Goal: Use online tool/utility: Utilize a website feature to perform a specific function

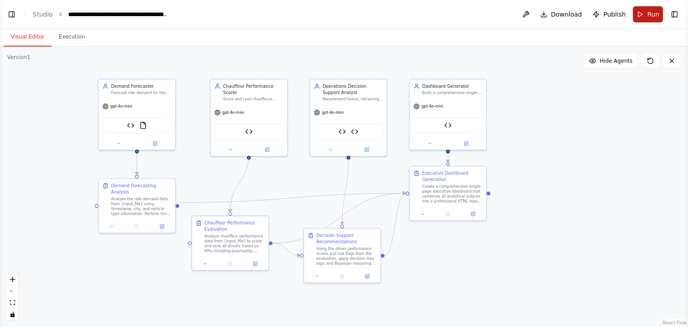
click at [644, 12] on button "Run" at bounding box center [648, 14] width 30 height 16
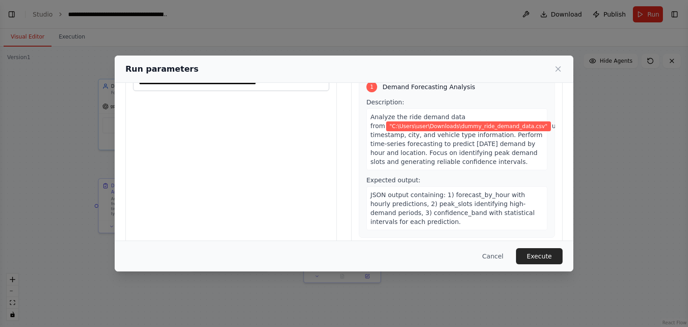
scroll to position [76, 0]
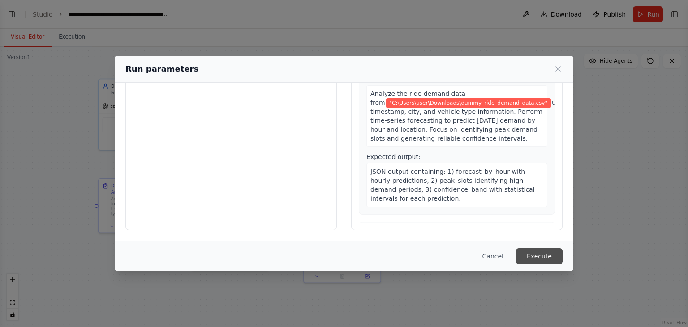
click at [539, 262] on button "Execute" at bounding box center [539, 256] width 47 height 16
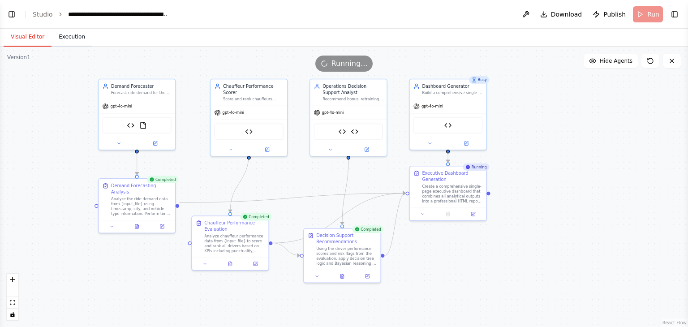
click at [66, 39] on button "Execution" at bounding box center [72, 37] width 41 height 19
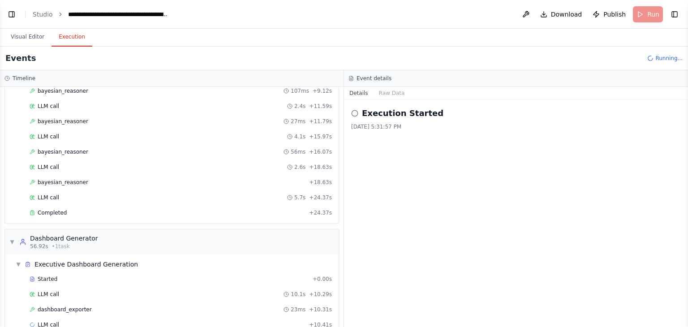
scroll to position [379, 0]
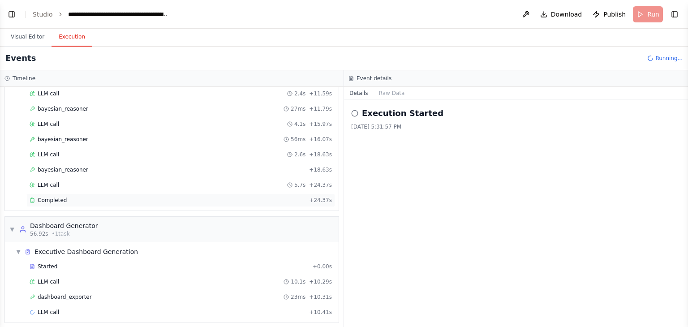
click at [63, 197] on span "Completed" at bounding box center [52, 200] width 29 height 7
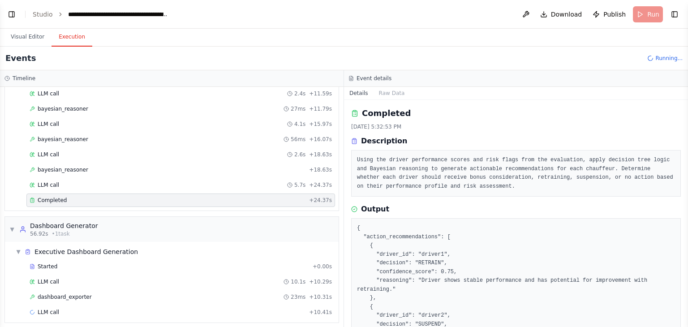
click at [688, 279] on button "Toggle Sidebar" at bounding box center [688, 163] width 7 height 327
drag, startPoint x: 305, startPoint y: 243, endPoint x: 330, endPoint y: 266, distance: 33.6
click at [330, 266] on div "▼ Executive Dashboard Generation Started + 0.00s LLM call 10.1s + 10.29s dashbo…" at bounding box center [175, 282] width 327 height 77
click at [29, 33] on button "Visual Editor" at bounding box center [28, 37] width 48 height 19
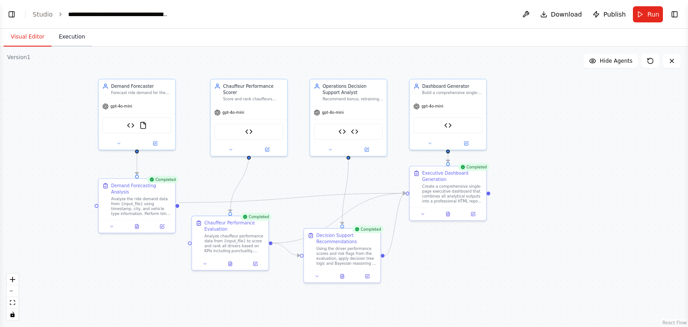
click at [67, 34] on button "Execution" at bounding box center [72, 37] width 41 height 19
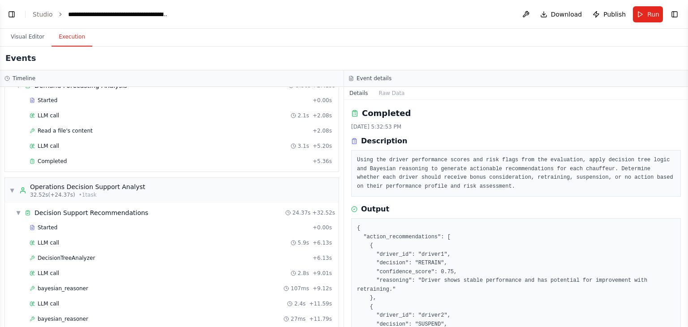
scroll to position [0, 0]
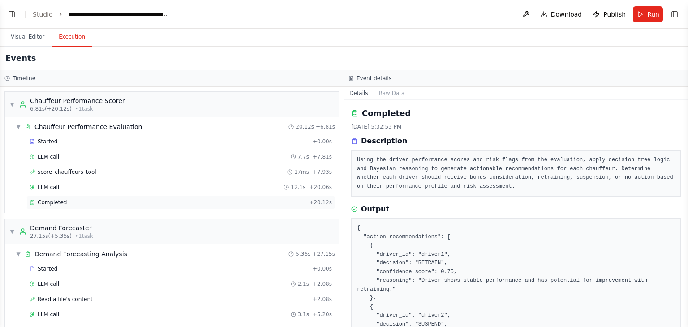
click at [48, 201] on span "Completed" at bounding box center [52, 202] width 29 height 7
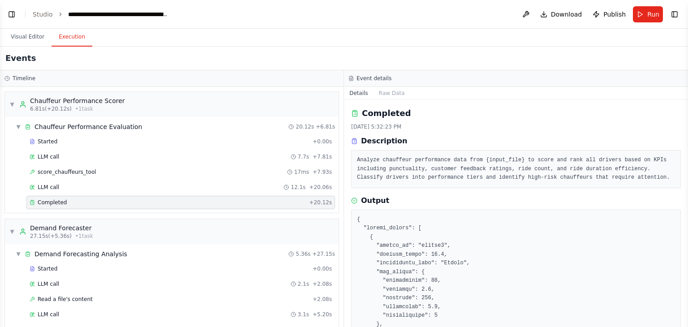
click at [686, 281] on button "Toggle Sidebar" at bounding box center [688, 163] width 7 height 327
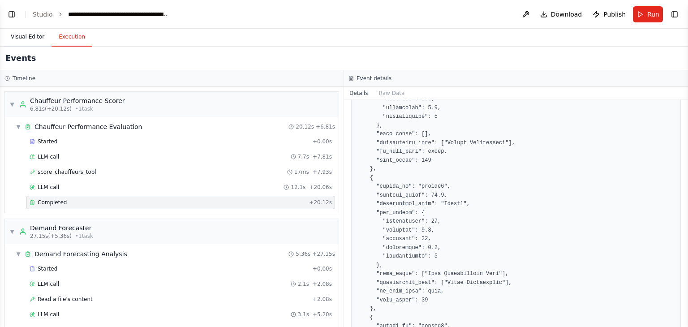
click at [29, 39] on button "Visual Editor" at bounding box center [28, 37] width 48 height 19
click at [72, 40] on button "Execution" at bounding box center [72, 37] width 41 height 19
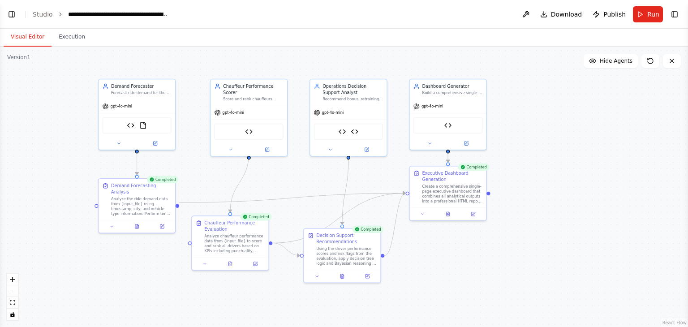
click at [22, 39] on button "Visual Editor" at bounding box center [28, 37] width 48 height 19
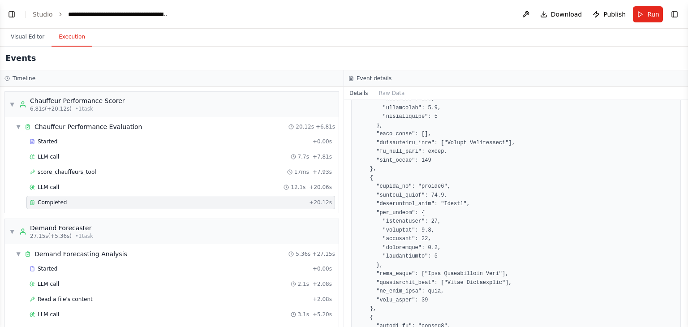
click at [71, 43] on button "Execution" at bounding box center [72, 37] width 41 height 19
click at [10, 229] on span "▼" at bounding box center [11, 231] width 5 height 7
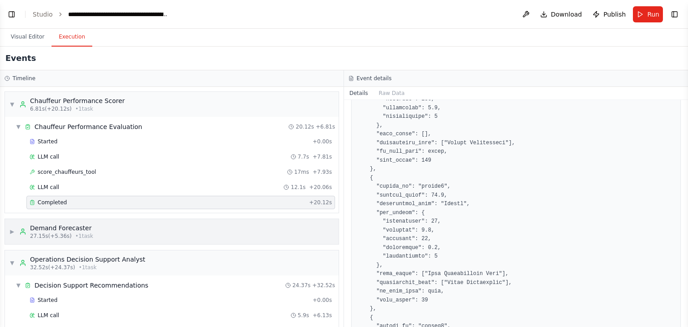
click at [11, 229] on span "▶" at bounding box center [11, 231] width 5 height 7
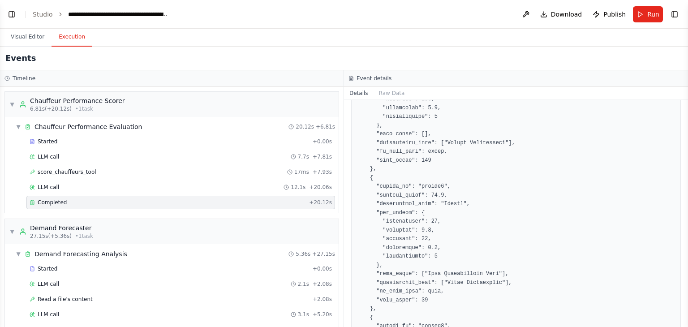
click at [335, 277] on div "▼ Chauffeur Performance Scorer 6.81s (+20.12s) • 1 task ▼ Chauffeur Performance…" at bounding box center [172, 207] width 344 height 240
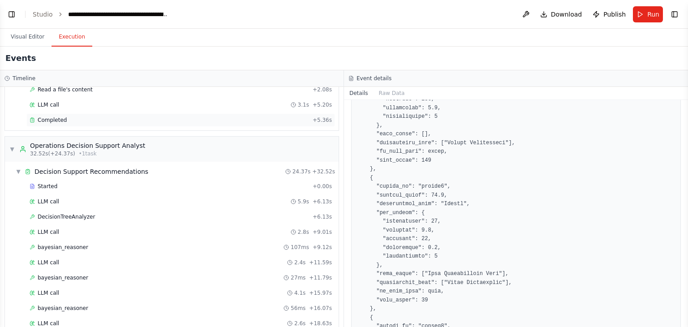
click at [46, 119] on span "Completed" at bounding box center [52, 120] width 29 height 7
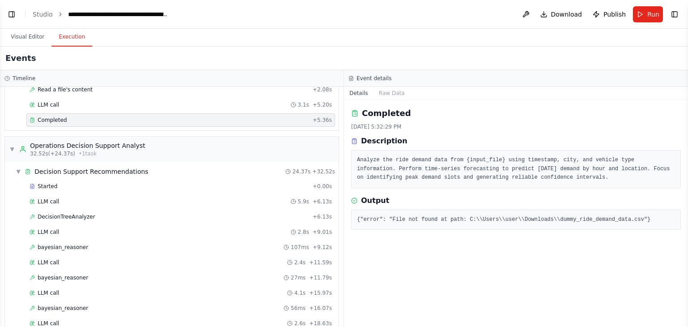
scroll to position [0, 0]
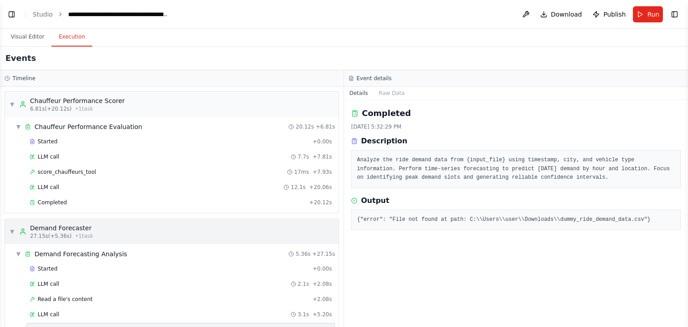
click at [9, 229] on div "▼ Demand Forecaster 27.15s (+5.36s) • 1 task" at bounding box center [172, 231] width 334 height 25
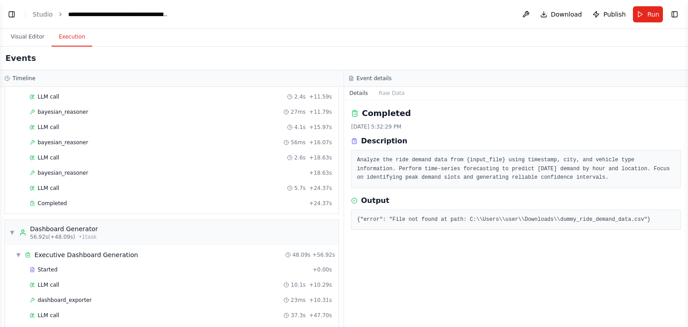
scroll to position [299, 0]
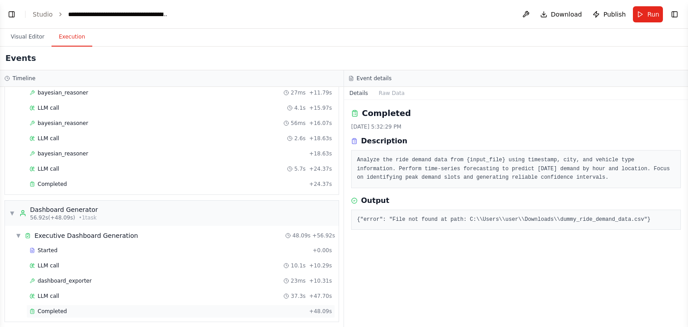
click at [52, 308] on span "Completed" at bounding box center [52, 311] width 29 height 7
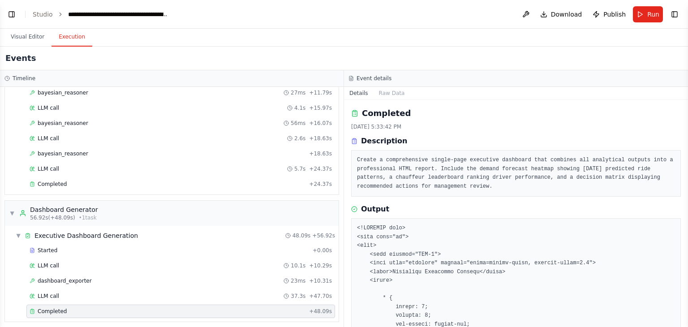
click at [688, 217] on button "Toggle Sidebar" at bounding box center [688, 163] width 7 height 327
click at [686, 157] on button "Toggle Sidebar" at bounding box center [688, 163] width 7 height 327
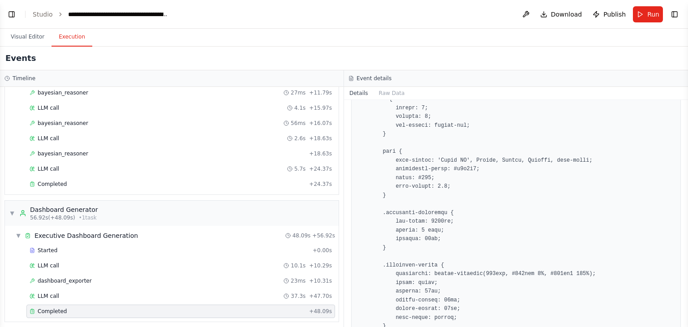
scroll to position [398, 0]
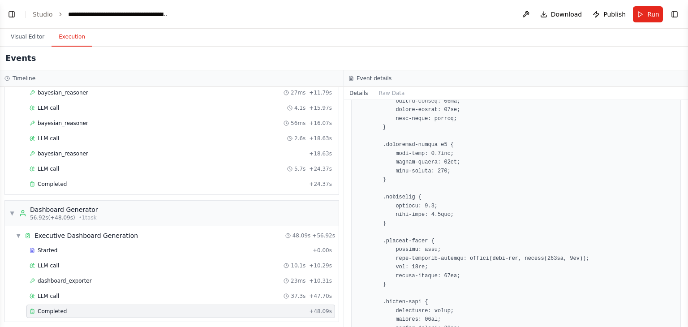
click at [688, 176] on button "Toggle Sidebar" at bounding box center [688, 163] width 7 height 327
click at [685, 178] on button "Toggle Sidebar" at bounding box center [688, 163] width 7 height 327
click at [685, 184] on button "Toggle Sidebar" at bounding box center [688, 163] width 7 height 327
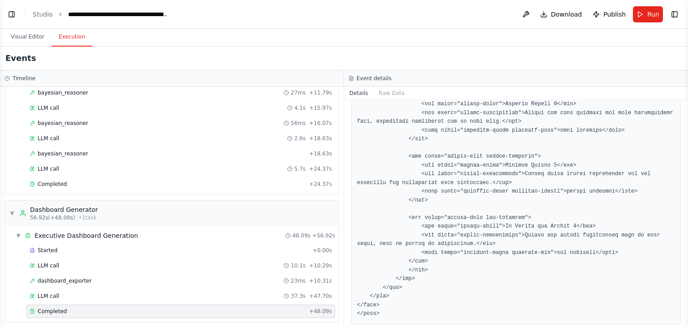
scroll to position [3089, 0]
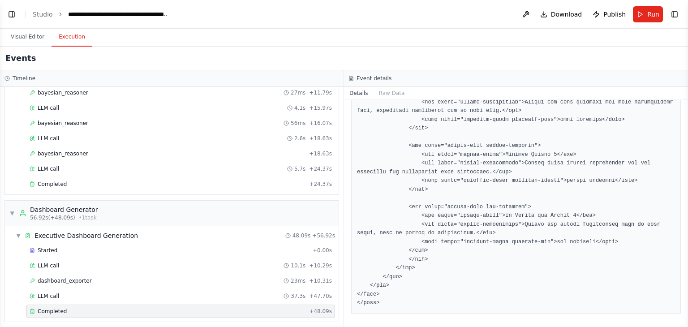
click at [688, 171] on button "Toggle Sidebar" at bounding box center [688, 163] width 7 height 327
click at [686, 172] on button "Toggle Sidebar" at bounding box center [688, 163] width 7 height 327
click at [675, 131] on div "Completed [DATE] 5:33:42 PM Description Create a comprehensive single-page exec…" at bounding box center [516, 213] width 344 height 227
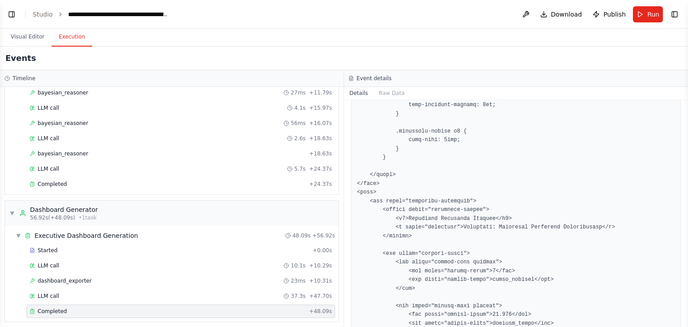
scroll to position [2095, 0]
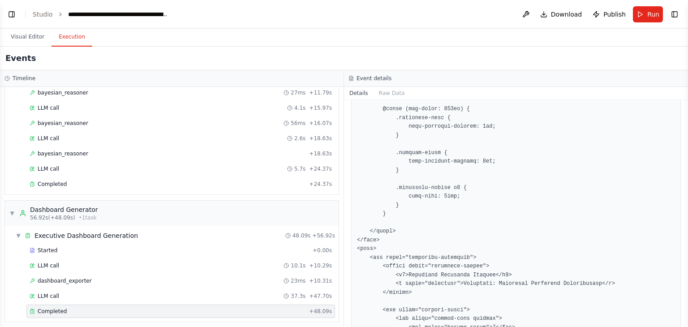
click at [685, 129] on button "Toggle Sidebar" at bounding box center [688, 163] width 7 height 327
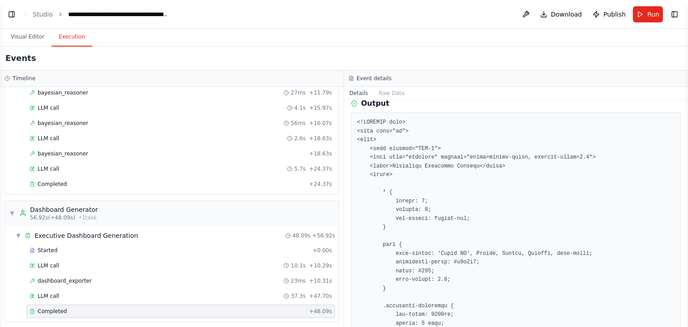
scroll to position [89, 0]
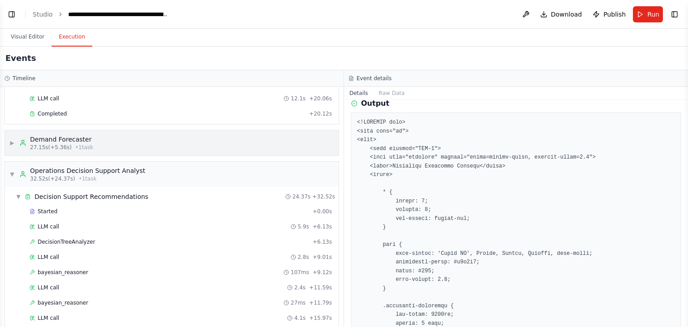
click at [13, 140] on span "▶" at bounding box center [11, 142] width 5 height 7
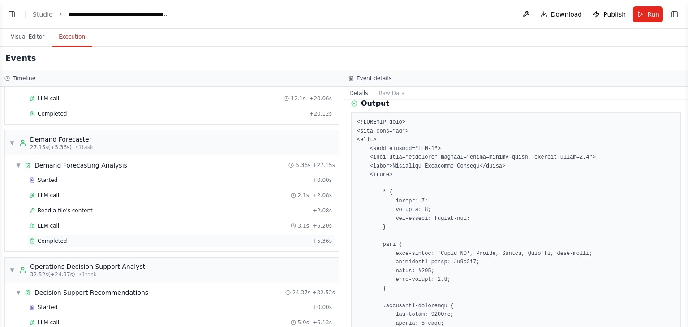
click at [44, 240] on span "Completed" at bounding box center [52, 241] width 29 height 7
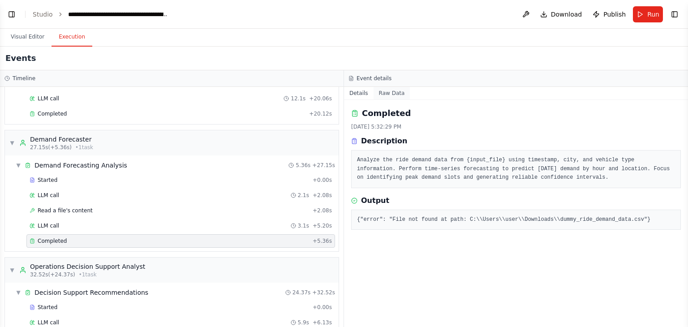
click at [387, 92] on button "Raw Data" at bounding box center [392, 93] width 37 height 13
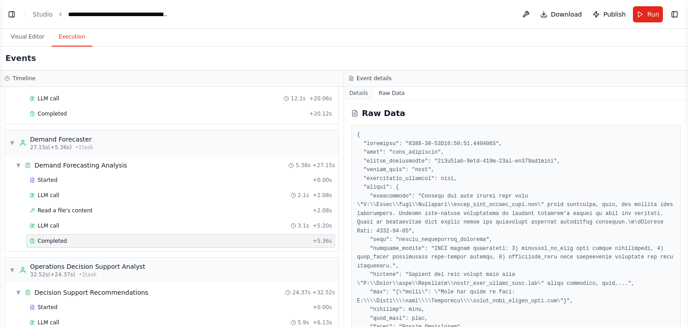
click at [362, 92] on button "Details" at bounding box center [359, 93] width 30 height 13
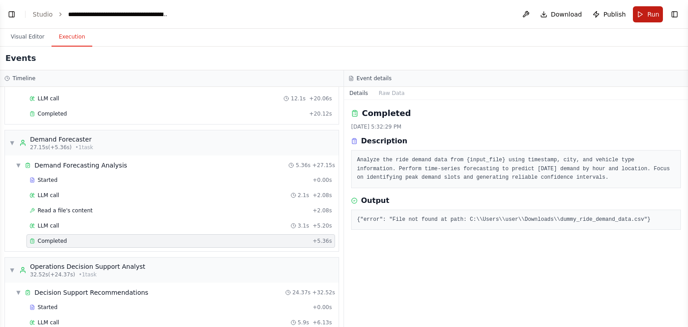
click at [636, 17] on button "Run" at bounding box center [648, 14] width 30 height 16
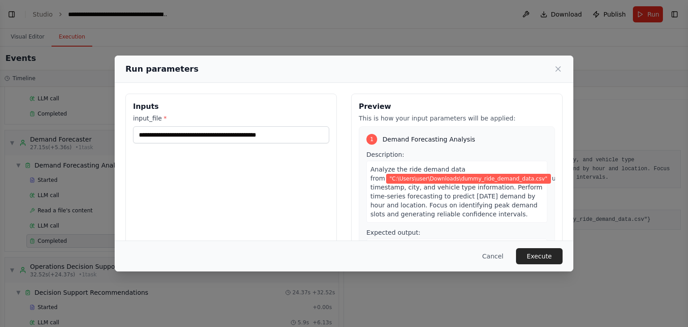
scroll to position [151, 0]
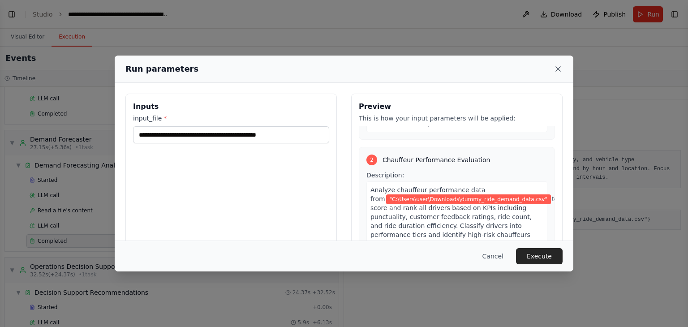
click at [559, 73] on icon at bounding box center [558, 69] width 9 height 9
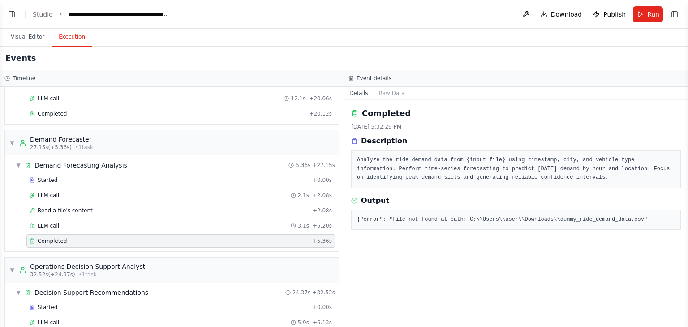
scroll to position [299, 0]
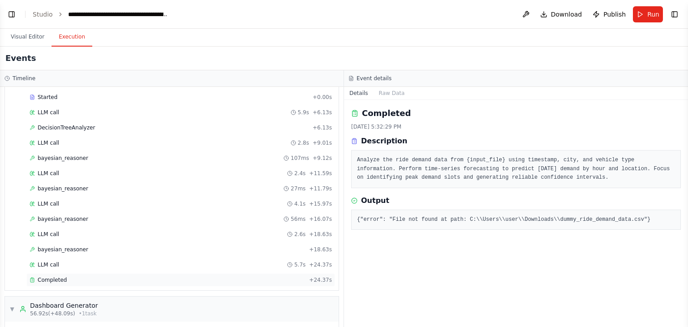
click at [50, 277] on span "Completed" at bounding box center [52, 280] width 29 height 7
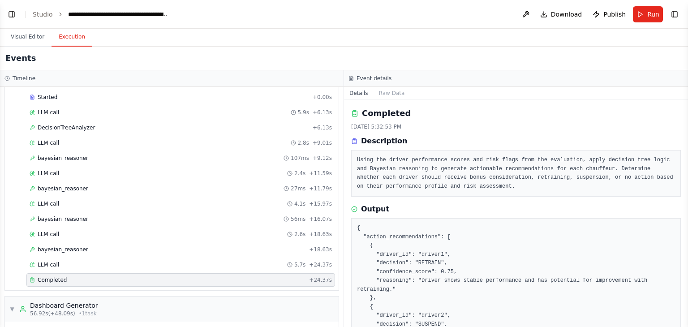
click at [685, 258] on button "Toggle Sidebar" at bounding box center [688, 163] width 7 height 327
click at [685, 241] on button "Toggle Sidebar" at bounding box center [688, 163] width 7 height 327
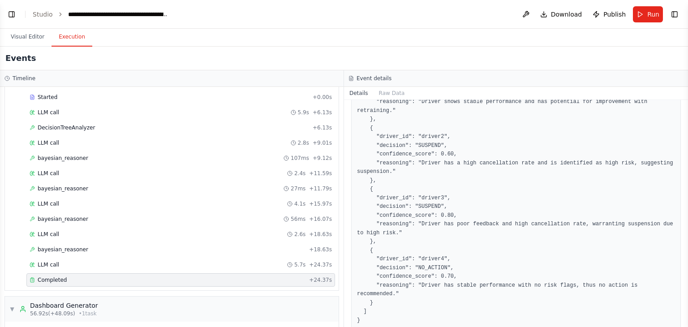
scroll to position [394, 0]
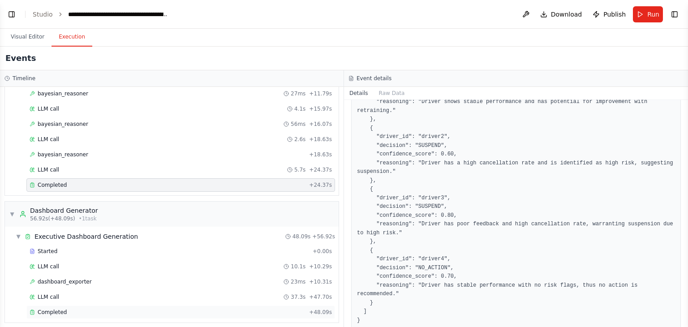
click at [48, 309] on span "Completed" at bounding box center [52, 312] width 29 height 7
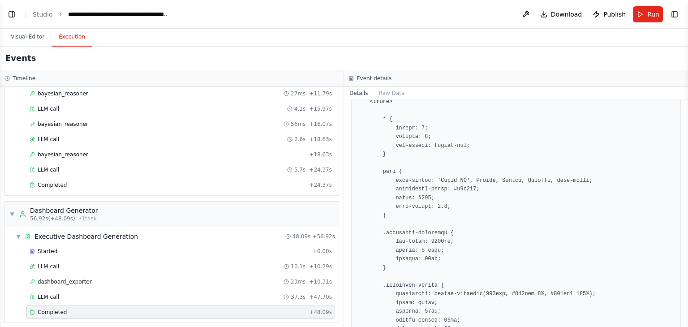
click at [687, 222] on button "Toggle Sidebar" at bounding box center [688, 163] width 7 height 327
click at [387, 95] on button "Raw Data" at bounding box center [392, 93] width 37 height 13
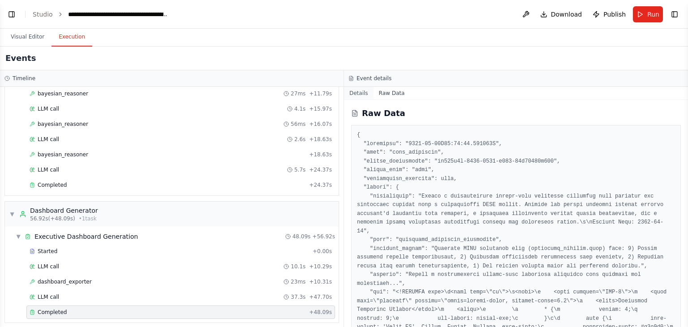
click at [362, 96] on button "Details" at bounding box center [359, 93] width 30 height 13
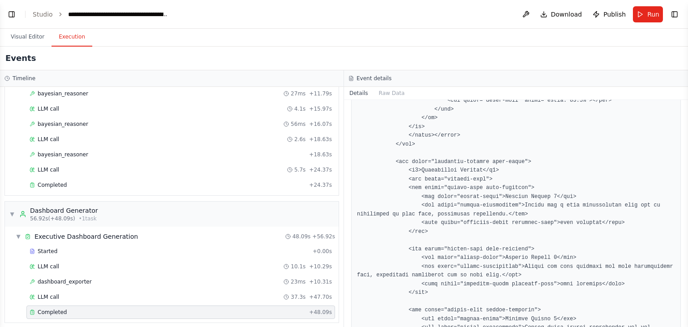
scroll to position [3089, 0]
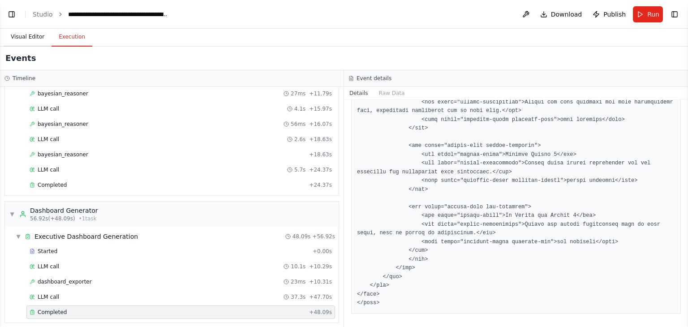
click at [37, 41] on button "Visual Editor" at bounding box center [28, 37] width 48 height 19
click at [75, 37] on button "Execution" at bounding box center [72, 37] width 41 height 19
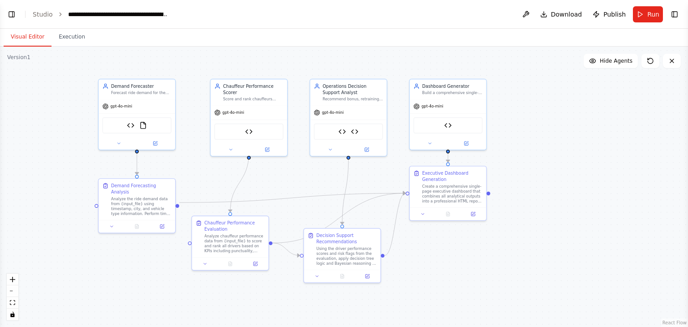
click at [18, 33] on button "Visual Editor" at bounding box center [28, 37] width 48 height 19
click at [68, 39] on button "Execution" at bounding box center [72, 37] width 41 height 19
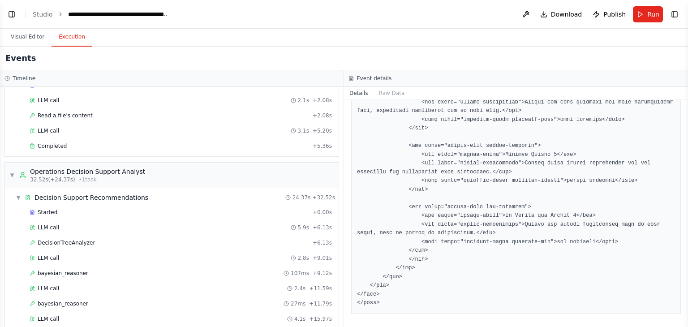
scroll to position [0, 0]
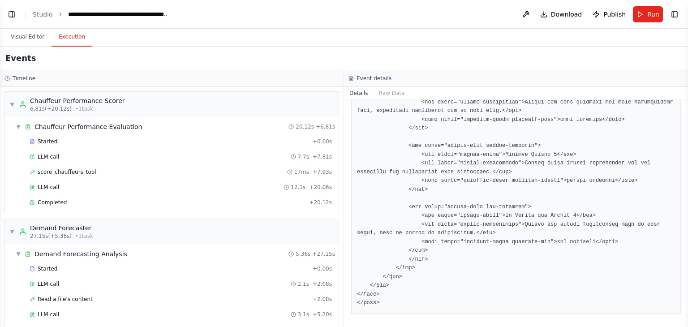
click at [649, 14] on span "Run" at bounding box center [654, 14] width 12 height 9
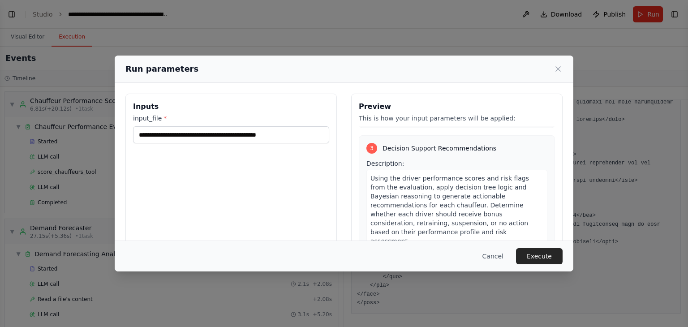
scroll to position [76, 0]
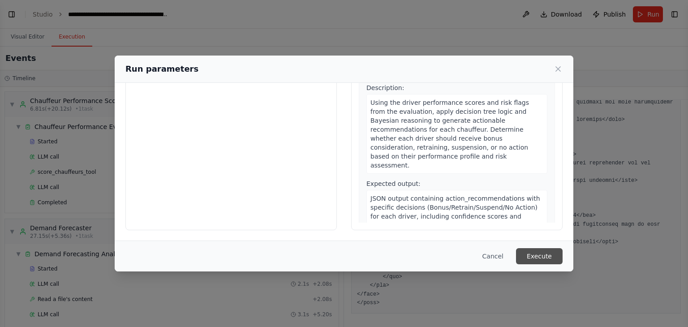
click at [543, 257] on button "Execute" at bounding box center [539, 256] width 47 height 16
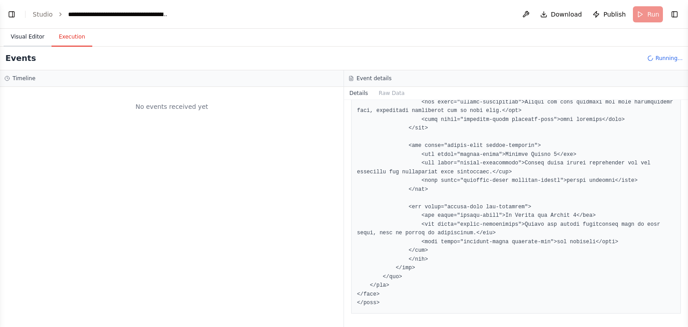
click at [41, 37] on button "Visual Editor" at bounding box center [28, 37] width 48 height 19
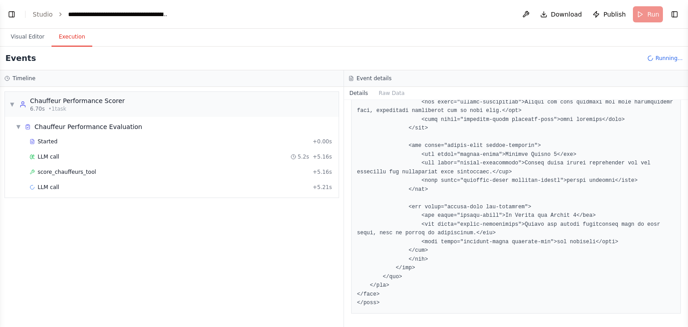
click at [71, 38] on button "Execution" at bounding box center [72, 37] width 41 height 19
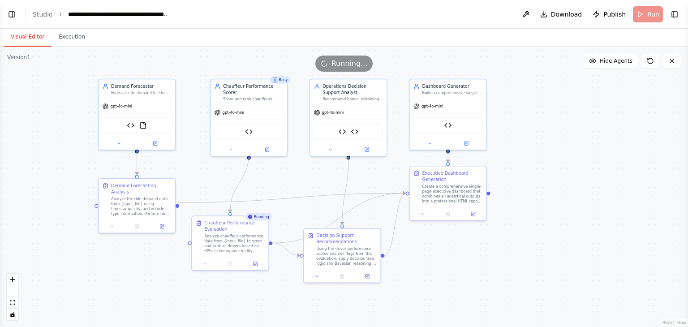
click at [27, 32] on button "Visual Editor" at bounding box center [28, 37] width 48 height 19
click at [69, 41] on button "Execution" at bounding box center [72, 37] width 41 height 19
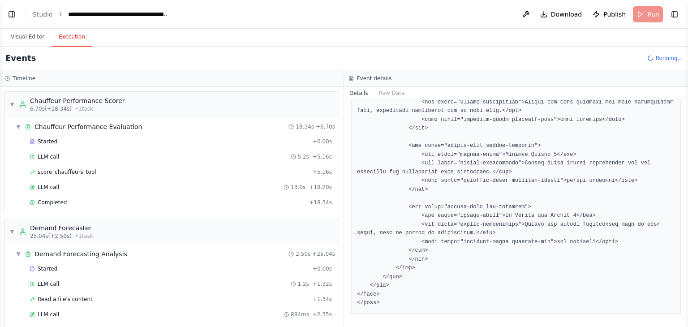
scroll to position [102, 0]
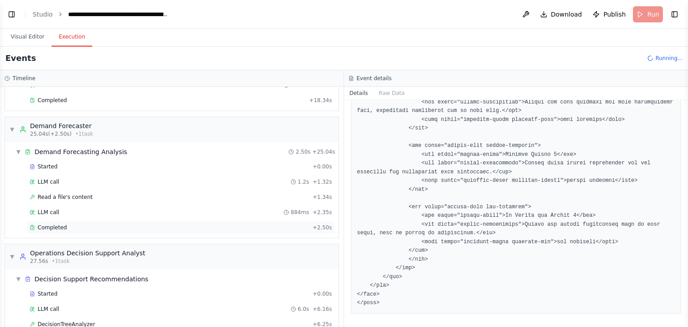
click at [55, 226] on span "Completed" at bounding box center [52, 227] width 29 height 7
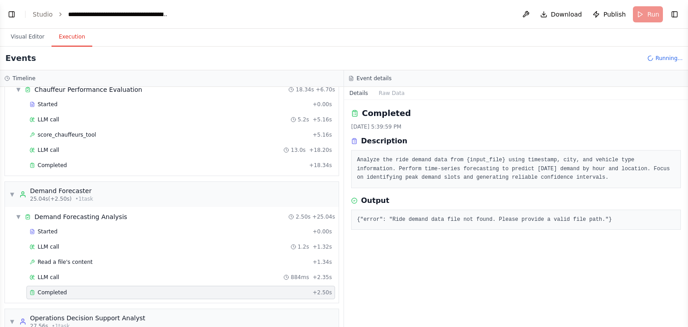
scroll to position [0, 0]
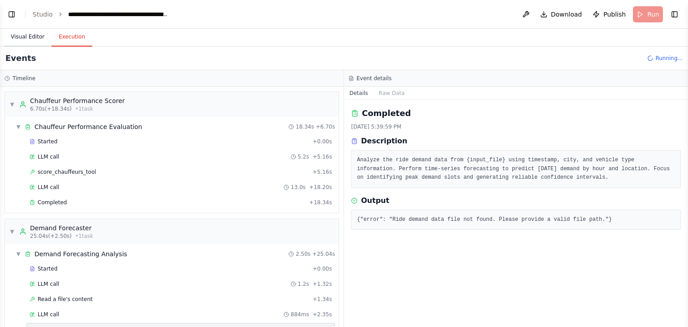
click at [28, 38] on button "Visual Editor" at bounding box center [28, 37] width 48 height 19
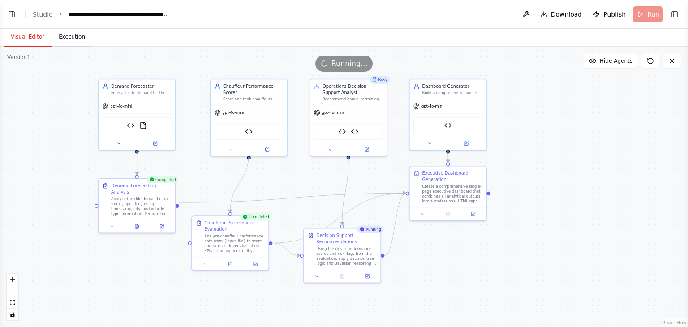
click at [74, 41] on button "Execution" at bounding box center [72, 37] width 41 height 19
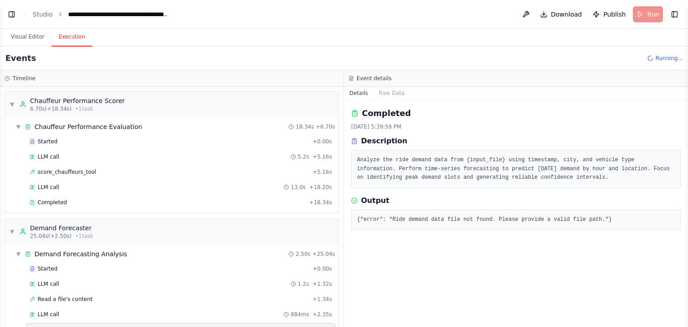
scroll to position [192, 0]
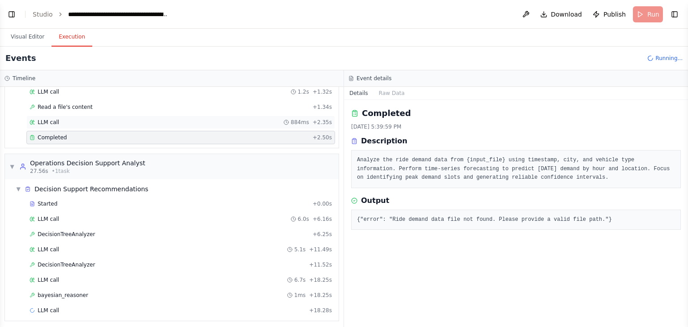
click at [46, 121] on span "LLM call" at bounding box center [49, 122] width 22 height 7
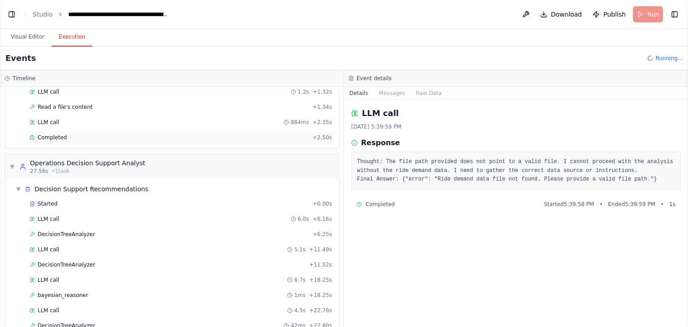
click at [48, 137] on span "Completed" at bounding box center [52, 137] width 29 height 7
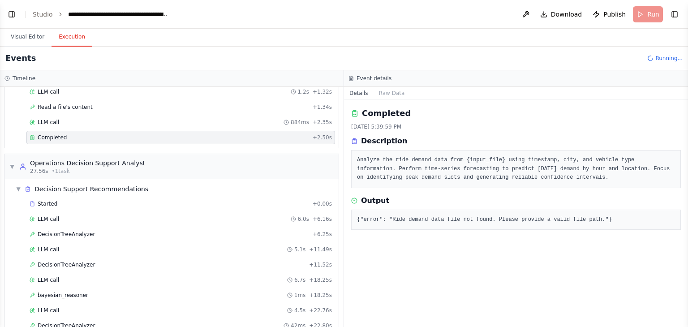
scroll to position [0, 0]
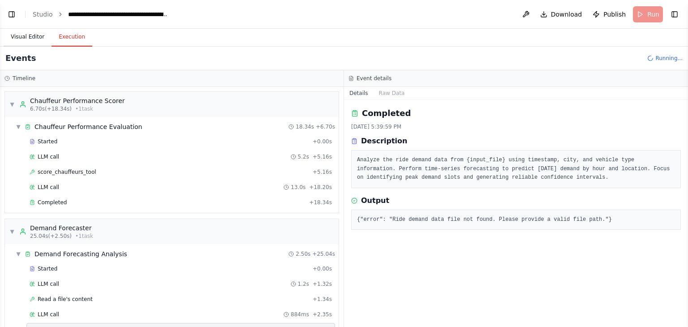
click at [18, 39] on button "Visual Editor" at bounding box center [28, 37] width 48 height 19
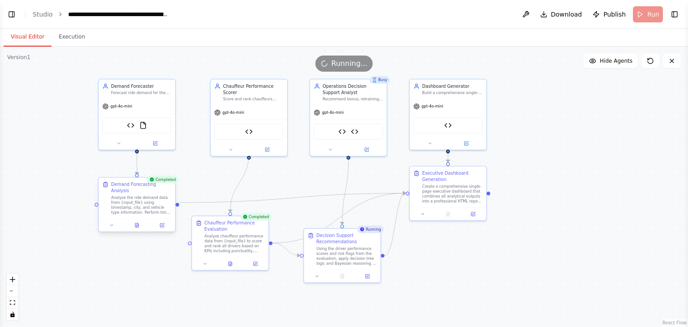
click at [156, 202] on div "Analyze the ride demand data from {input_file} using timestamp, city, and vehic…" at bounding box center [141, 205] width 61 height 20
click at [229, 234] on div "Analyze chauffeur performance data from {input_file} to score and rank all driv…" at bounding box center [234, 243] width 61 height 20
click at [348, 259] on div "Using the driver performance scores and risk flags from the evaluation, apply d…" at bounding box center [346, 255] width 61 height 20
click at [449, 196] on div "Create a comprehensive single-page executive dashboard that combines all analyt…" at bounding box center [452, 193] width 61 height 20
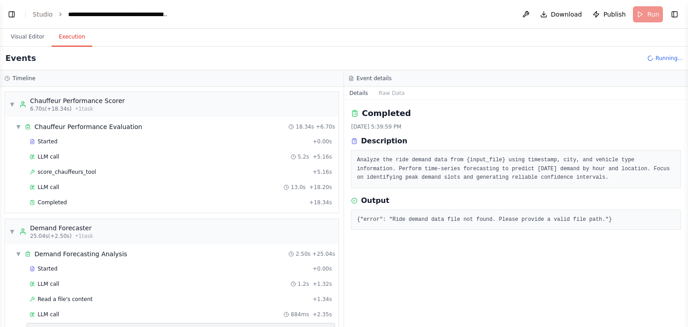
click at [73, 36] on button "Execution" at bounding box center [72, 37] width 41 height 19
click at [18, 232] on div "▼ Demand Forecaster 25.04s (+2.50s) • 1 task" at bounding box center [51, 232] width 84 height 16
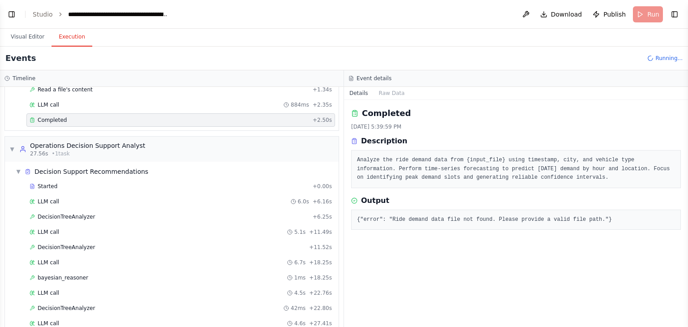
click at [48, 118] on span "Completed" at bounding box center [52, 120] width 29 height 7
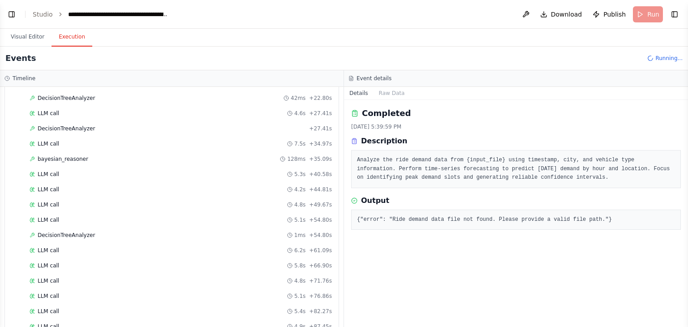
scroll to position [493, 0]
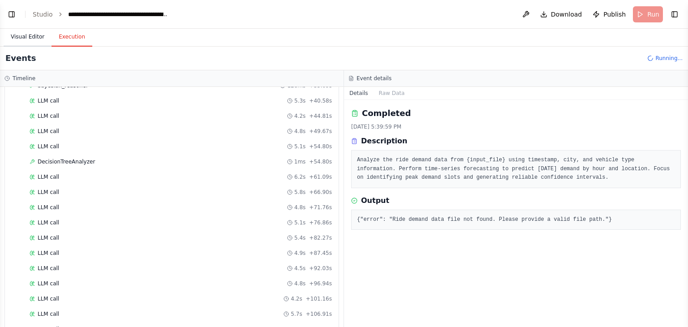
click at [29, 38] on button "Visual Editor" at bounding box center [28, 37] width 48 height 19
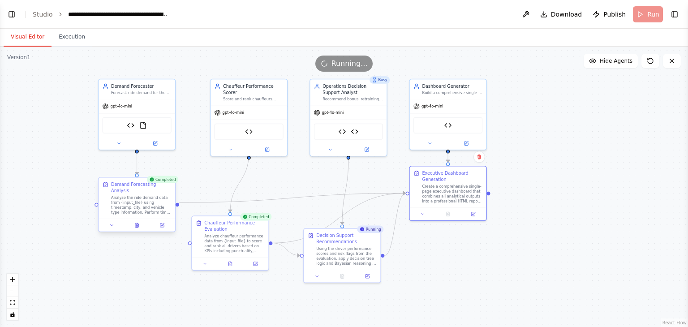
click at [160, 203] on div "Analyze the ride demand data from {input_file} using timestamp, city, and vehic…" at bounding box center [141, 205] width 61 height 20
click at [220, 242] on div "Analyze chauffeur performance data from {input_file} to score and rank all driv…" at bounding box center [234, 243] width 61 height 20
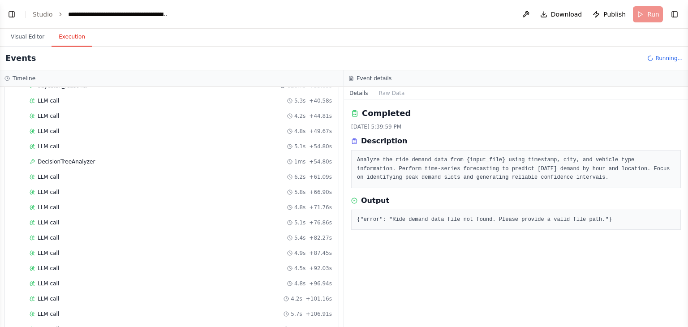
click at [70, 38] on button "Execution" at bounding box center [72, 37] width 41 height 19
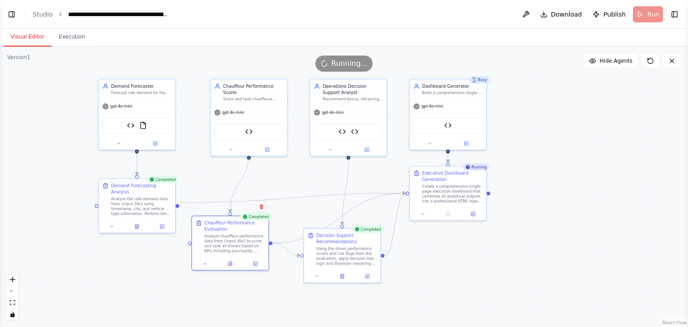
click at [37, 38] on button "Visual Editor" at bounding box center [28, 37] width 48 height 19
click at [70, 34] on button "Execution" at bounding box center [72, 37] width 41 height 19
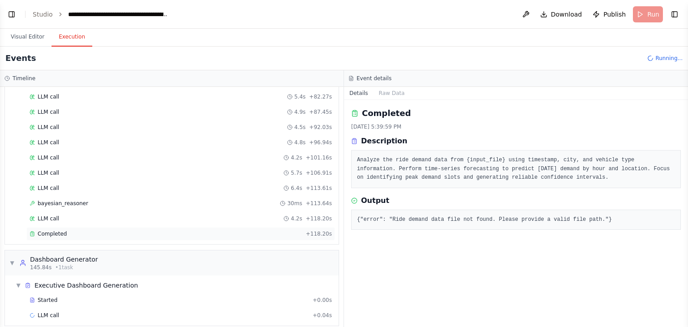
click at [53, 230] on span "Completed" at bounding box center [52, 233] width 29 height 7
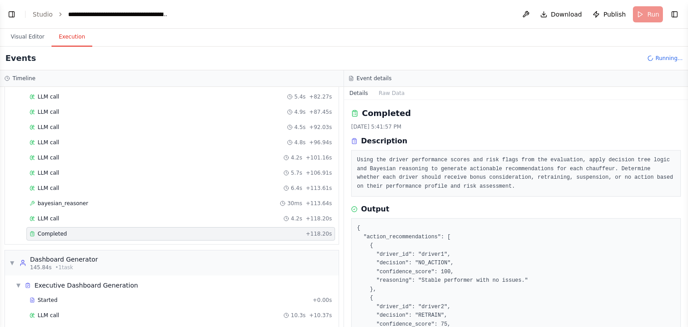
click at [685, 267] on button "Toggle Sidebar" at bounding box center [688, 163] width 7 height 327
click at [685, 258] on button "Toggle Sidebar" at bounding box center [688, 163] width 7 height 327
click at [685, 246] on button "Toggle Sidebar" at bounding box center [688, 163] width 7 height 327
click at [685, 223] on button "Toggle Sidebar" at bounding box center [688, 163] width 7 height 327
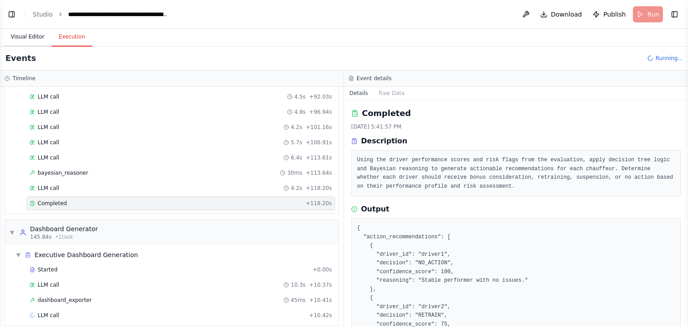
click at [35, 37] on button "Visual Editor" at bounding box center [28, 37] width 48 height 19
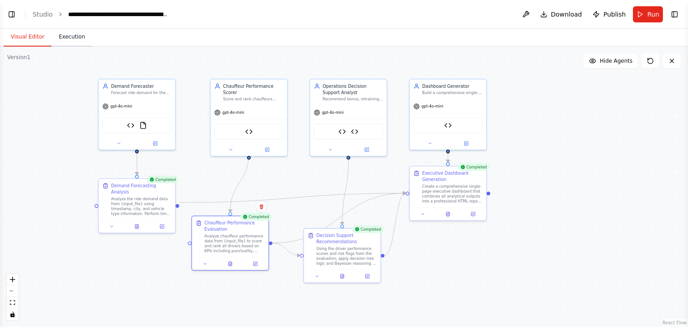
click at [63, 36] on button "Execution" at bounding box center [72, 37] width 41 height 19
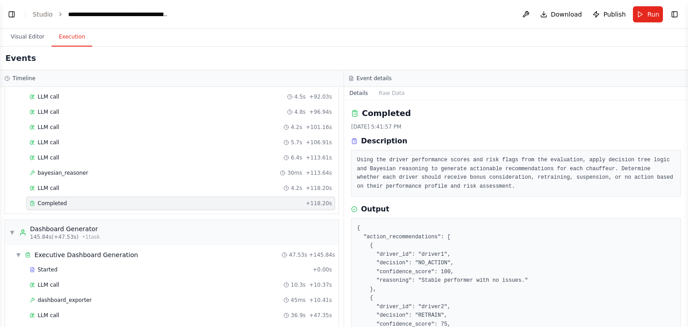
scroll to position [680, 0]
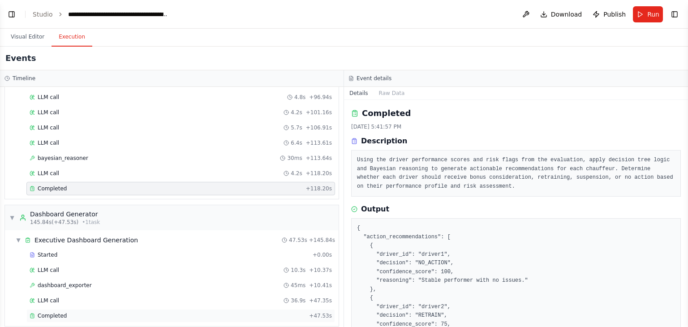
click at [41, 312] on span "Completed" at bounding box center [52, 315] width 29 height 7
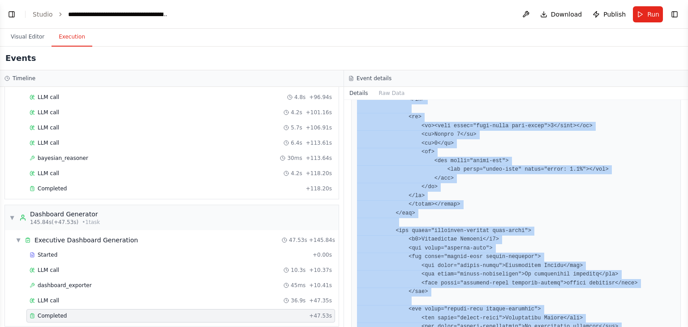
scroll to position [3159, 0]
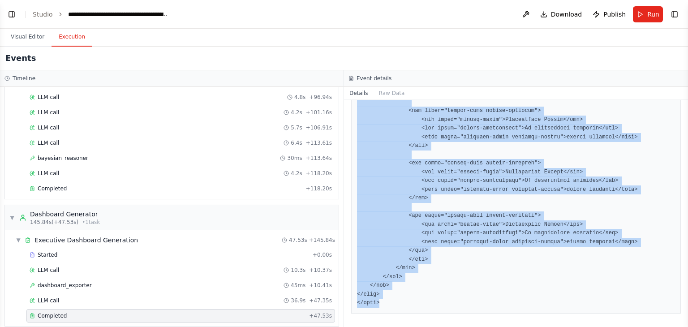
drag, startPoint x: 360, startPoint y: 228, endPoint x: 443, endPoint y: 322, distance: 125.8
click at [443, 322] on div "Completed [DATE] 5:42:45 PM Description Create a comprehensive single-page exec…" at bounding box center [516, 213] width 344 height 227
copy pre "!DOCTYPE html> <html lang="en"> <head> <meta charset="UTF-8"> <meta name="viewp…"
click at [33, 35] on button "Visual Editor" at bounding box center [28, 37] width 48 height 19
click at [70, 39] on button "Execution" at bounding box center [72, 37] width 41 height 19
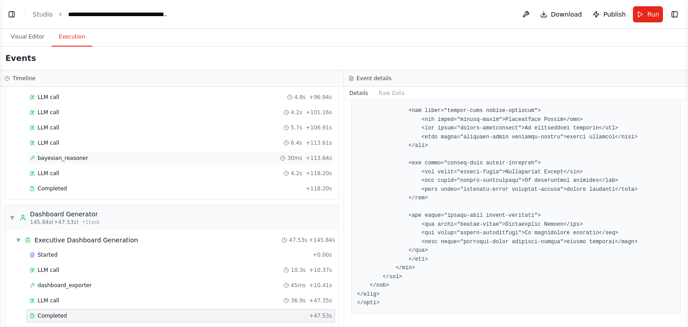
click at [235, 155] on div "bayesian_reasoner 30ms + 113.64s" at bounding box center [181, 158] width 303 height 7
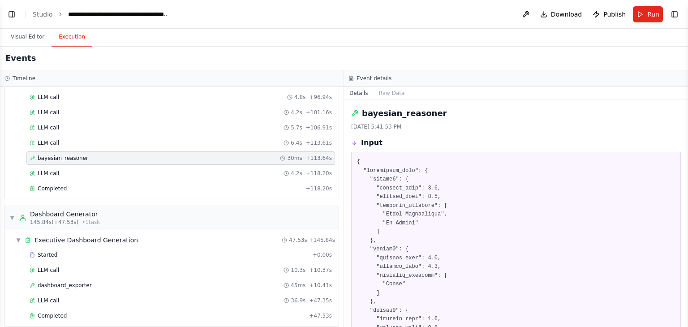
click at [686, 177] on button "Toggle Sidebar" at bounding box center [688, 163] width 7 height 327
click at [685, 173] on button "Toggle Sidebar" at bounding box center [688, 163] width 7 height 327
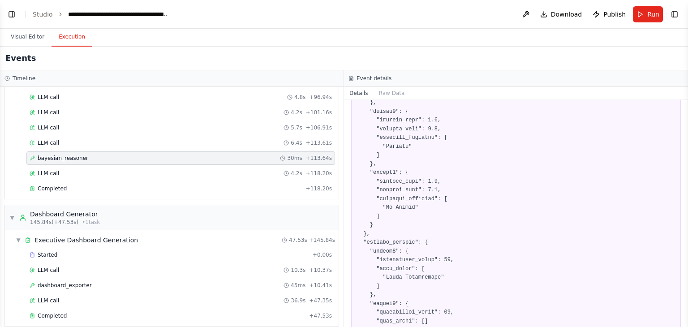
scroll to position [398, 0]
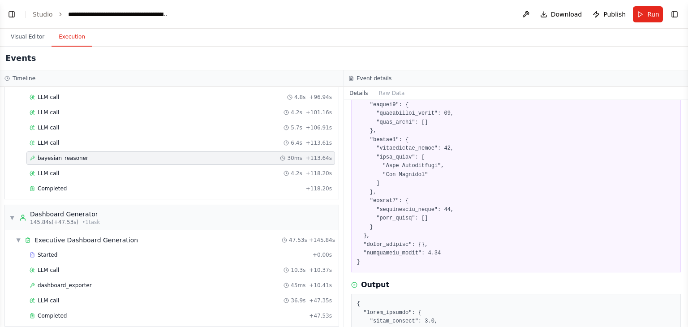
click at [686, 226] on button "Toggle Sidebar" at bounding box center [688, 163] width 7 height 327
click at [686, 217] on button "Toggle Sidebar" at bounding box center [688, 163] width 7 height 327
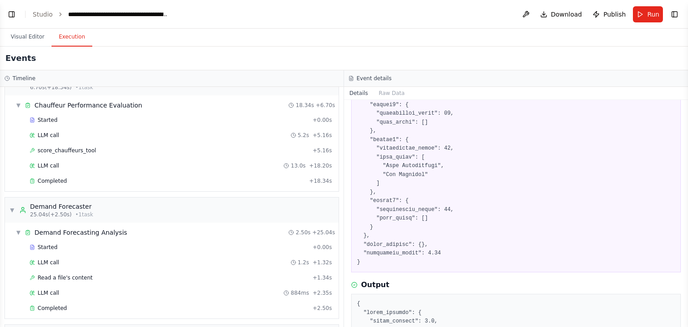
scroll to position [0, 0]
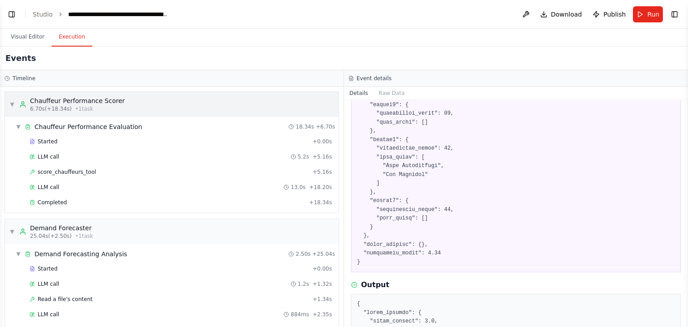
click at [7, 102] on div "▼ Chauffeur Performance Scorer 6.70s (+18.34s) • 1 task" at bounding box center [172, 104] width 334 height 25
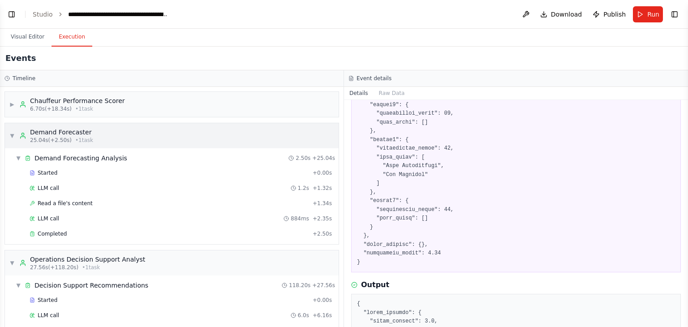
click at [14, 134] on div "▼ Demand Forecaster 25.04s (+2.50s) • 1 task" at bounding box center [51, 136] width 84 height 16
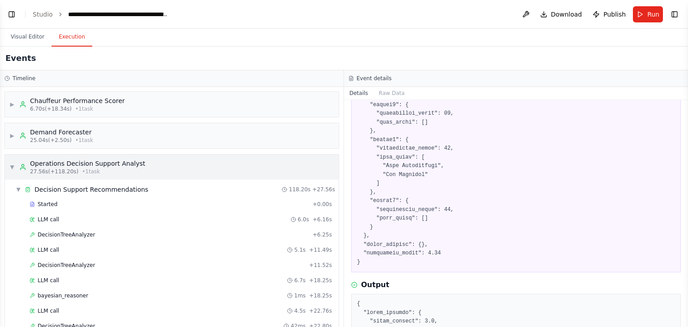
click at [9, 170] on span "▼" at bounding box center [11, 167] width 5 height 7
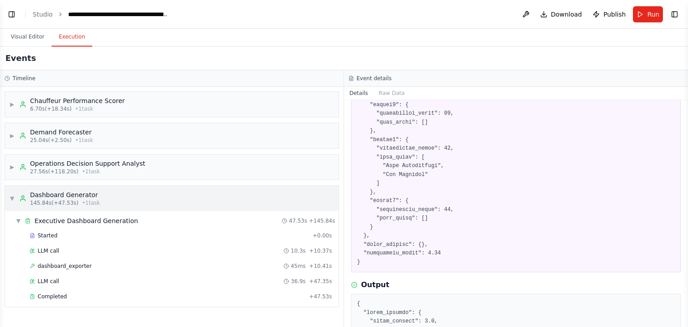
click at [11, 195] on span "▼" at bounding box center [11, 198] width 5 height 7
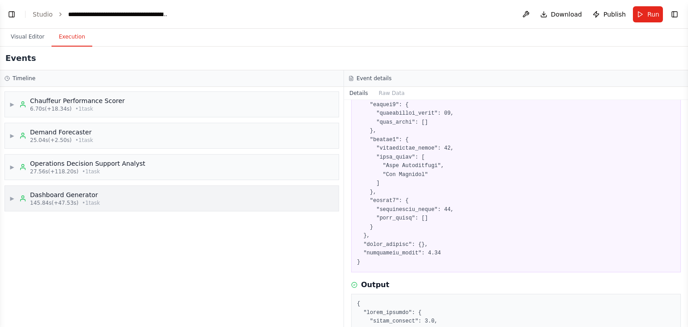
click at [12, 197] on span "▶" at bounding box center [11, 198] width 5 height 7
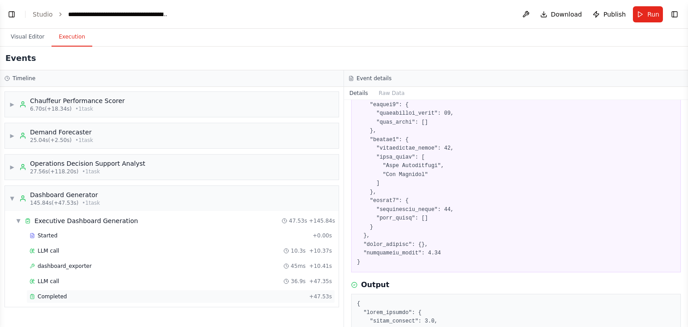
click at [48, 295] on span "Completed" at bounding box center [52, 296] width 29 height 7
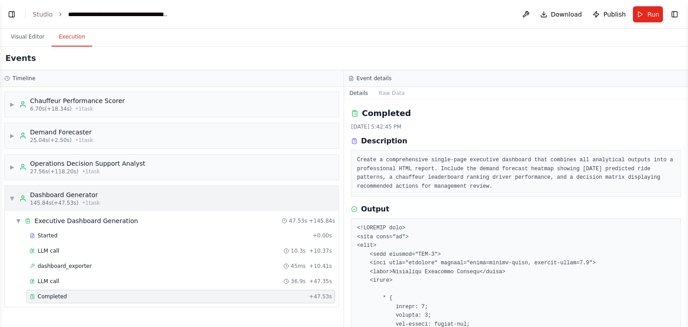
click at [11, 201] on span "▼" at bounding box center [11, 198] width 5 height 7
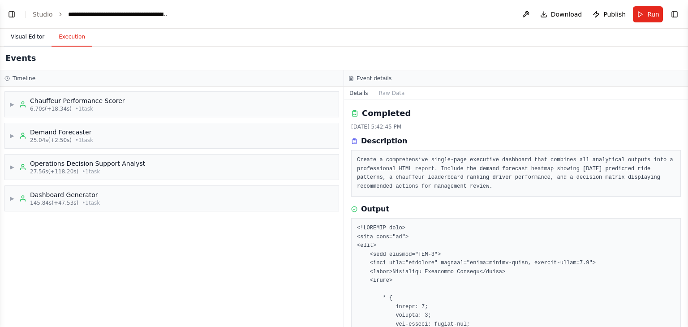
click at [26, 40] on button "Visual Editor" at bounding box center [28, 37] width 48 height 19
click at [74, 40] on button "Execution" at bounding box center [72, 37] width 41 height 19
click at [32, 36] on button "Visual Editor" at bounding box center [28, 37] width 48 height 19
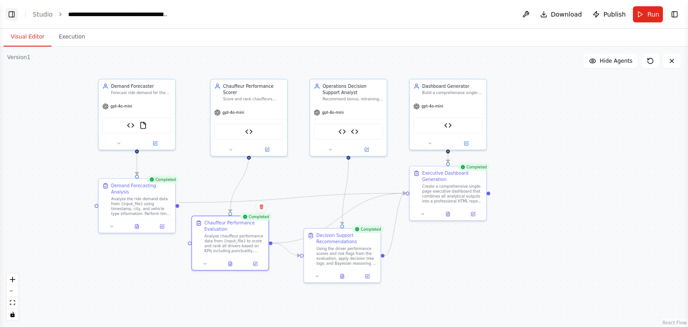
click at [10, 17] on button "Toggle Left Sidebar" at bounding box center [11, 14] width 13 height 13
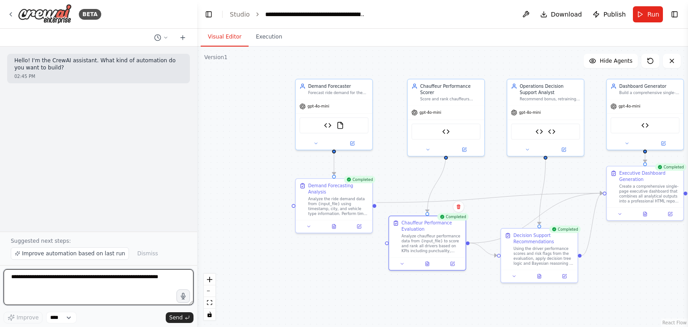
click at [156, 283] on textarea at bounding box center [99, 287] width 190 height 36
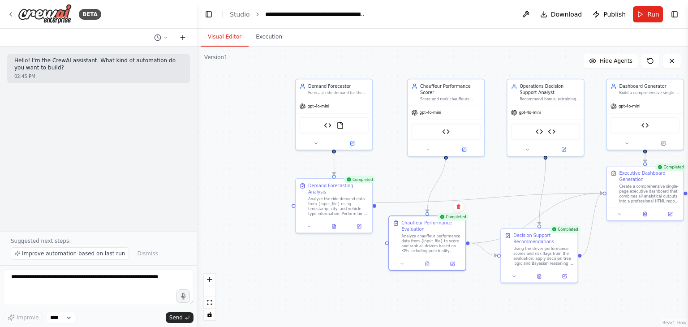
click at [183, 41] on button at bounding box center [183, 37] width 14 height 11
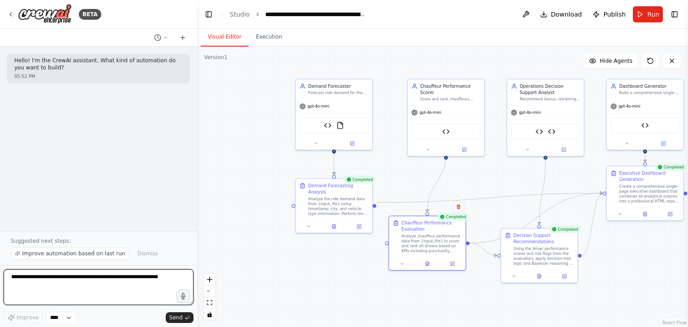
click at [156, 277] on textarea at bounding box center [99, 287] width 190 height 36
type textarea "**********"
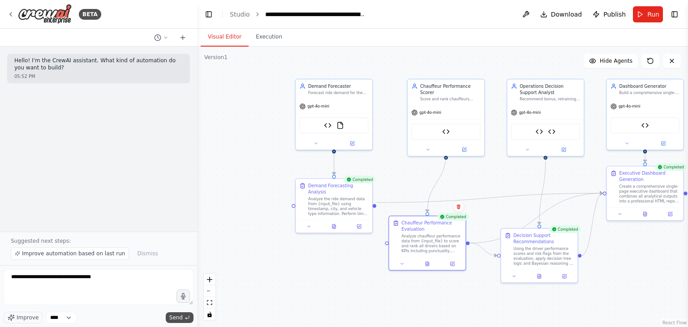
click at [181, 320] on span "Send" at bounding box center [175, 317] width 13 height 7
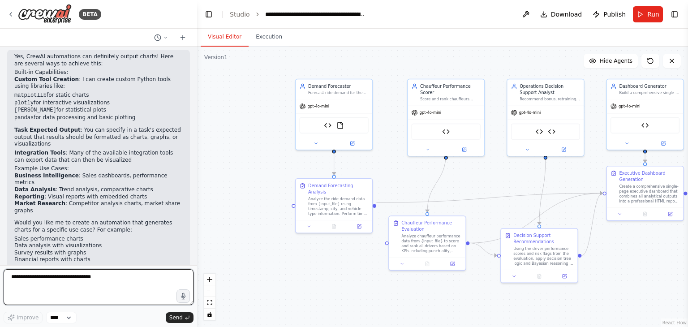
scroll to position [308, 0]
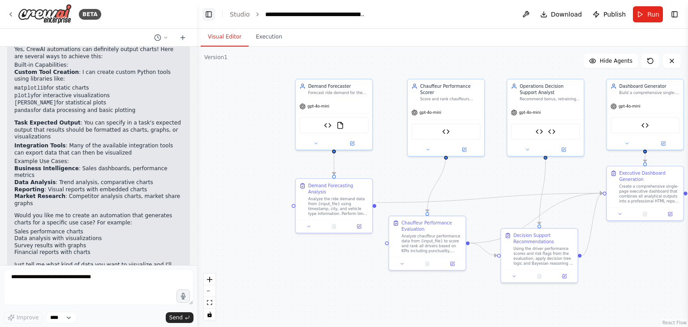
click at [213, 15] on button "Toggle Left Sidebar" at bounding box center [209, 14] width 13 height 13
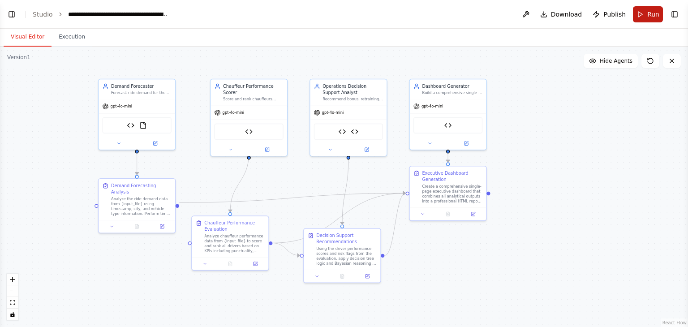
click at [651, 18] on span "Run" at bounding box center [654, 14] width 12 height 9
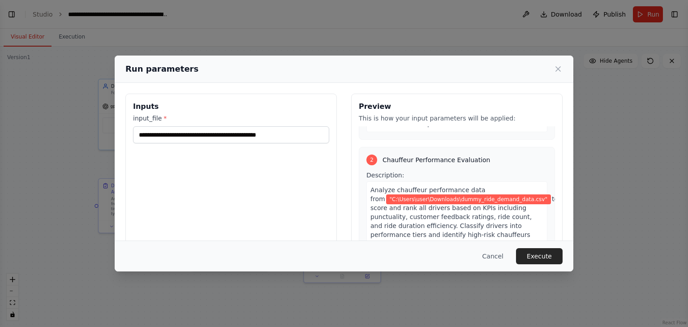
scroll to position [301, 0]
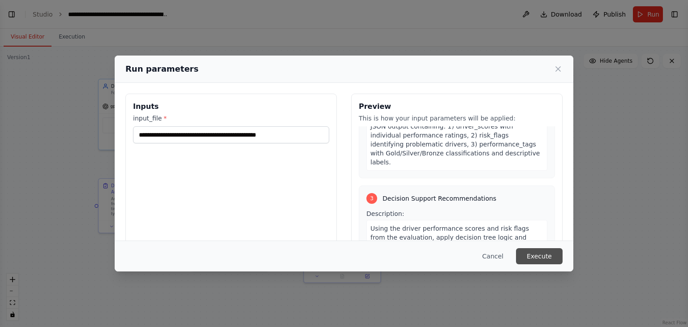
click at [541, 253] on button "Execute" at bounding box center [539, 256] width 47 height 16
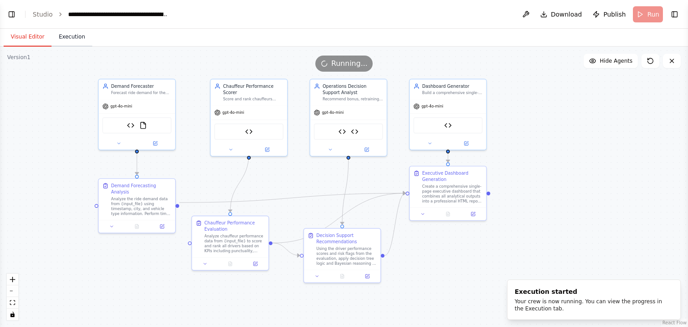
click at [58, 39] on button "Execution" at bounding box center [72, 37] width 41 height 19
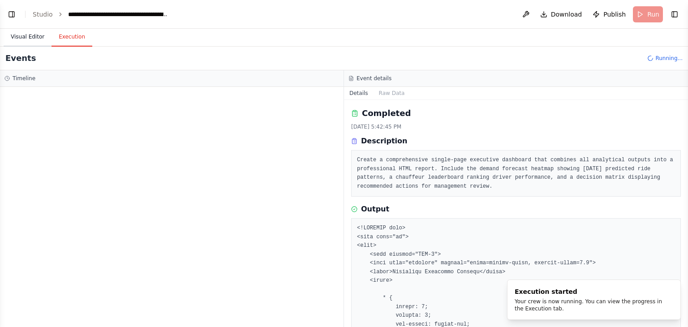
click at [34, 40] on button "Visual Editor" at bounding box center [28, 37] width 48 height 19
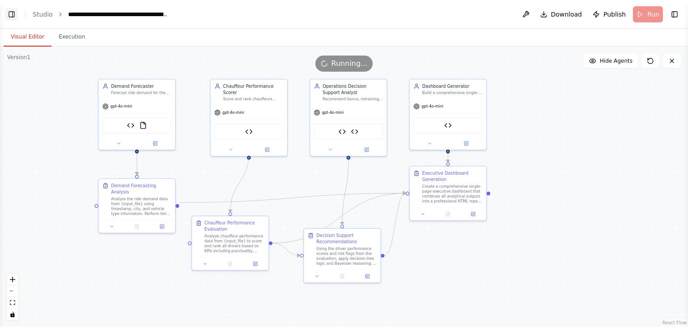
click at [11, 12] on button "Toggle Left Sidebar" at bounding box center [11, 14] width 13 height 13
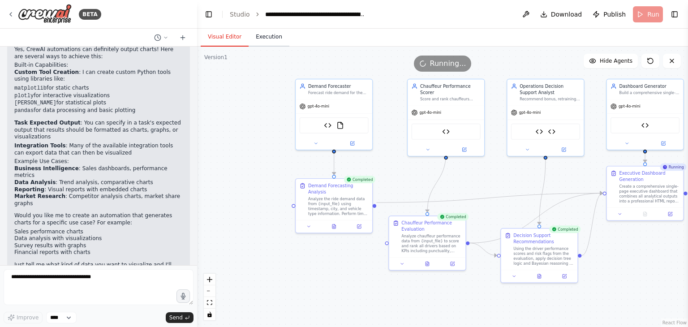
click at [262, 35] on button "Execution" at bounding box center [269, 37] width 41 height 19
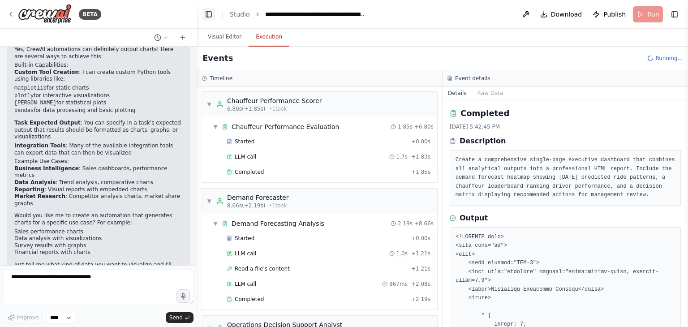
click at [208, 17] on button "Toggle Left Sidebar" at bounding box center [209, 14] width 13 height 13
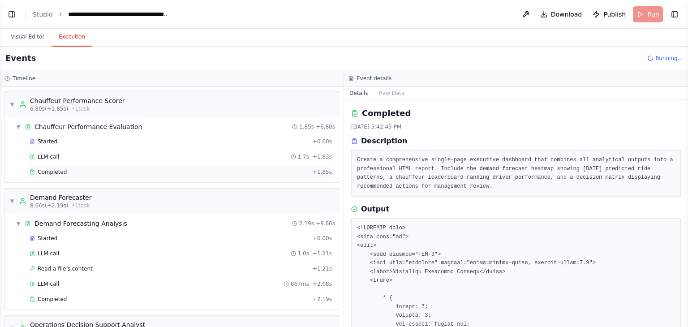
click at [56, 174] on span "Completed" at bounding box center [52, 172] width 29 height 7
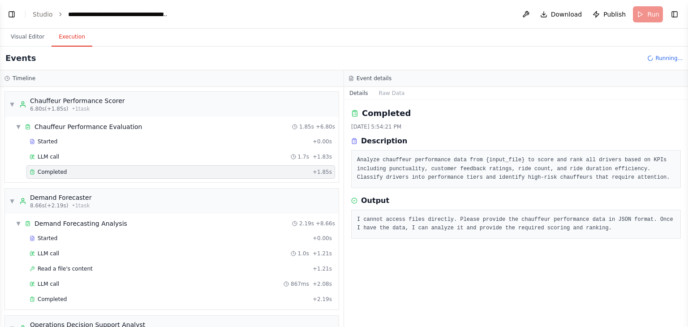
scroll to position [198, 0]
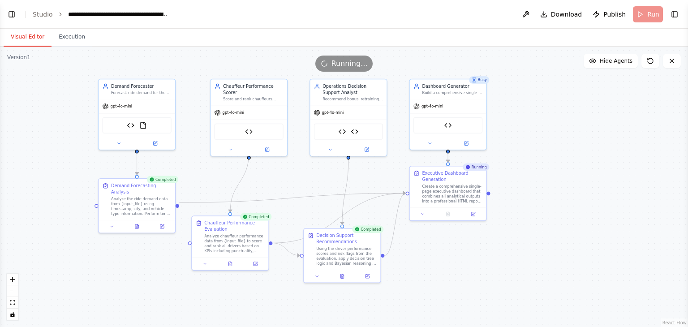
click at [27, 36] on button "Visual Editor" at bounding box center [28, 37] width 48 height 19
click at [74, 37] on button "Execution" at bounding box center [72, 37] width 41 height 19
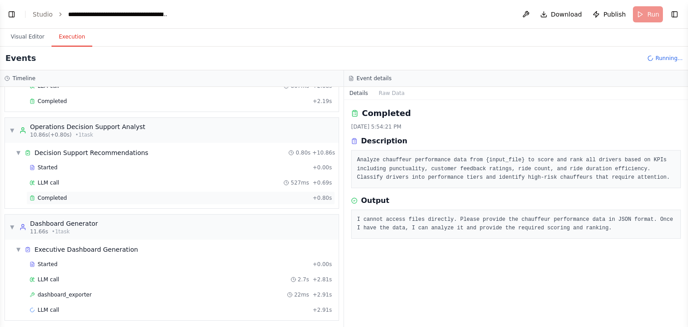
click at [62, 198] on span "Completed" at bounding box center [52, 198] width 29 height 7
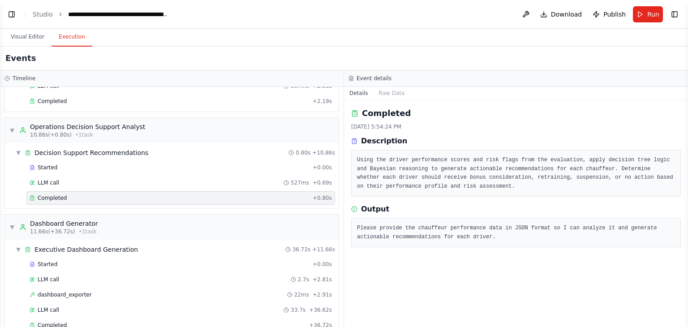
scroll to position [213, 0]
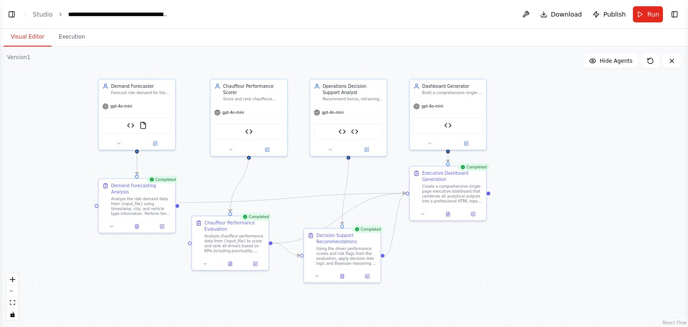
click at [20, 40] on button "Visual Editor" at bounding box center [28, 37] width 48 height 19
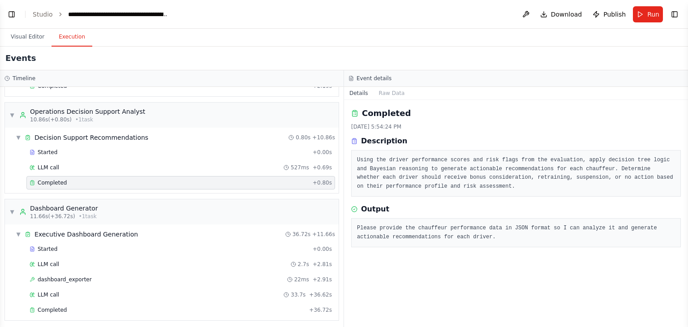
click at [69, 37] on button "Execution" at bounding box center [72, 37] width 41 height 19
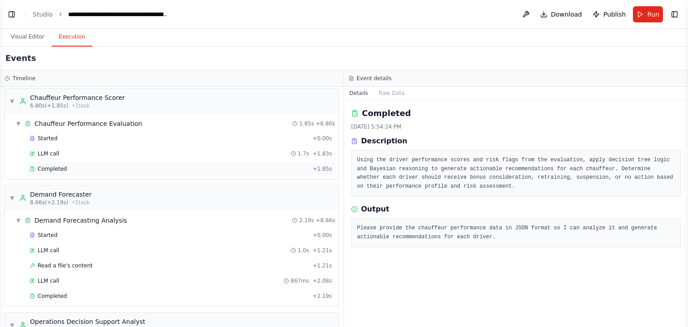
click at [55, 167] on span "Completed" at bounding box center [52, 168] width 29 height 7
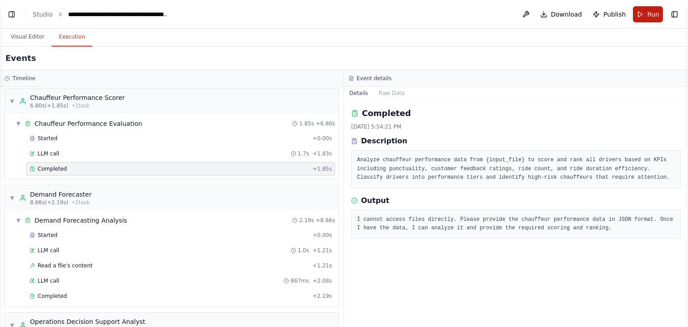
click at [652, 11] on span "Run" at bounding box center [654, 14] width 12 height 9
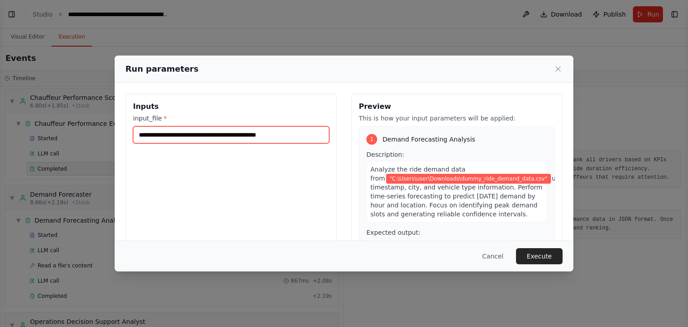
click at [310, 136] on input "**********" at bounding box center [231, 134] width 196 height 17
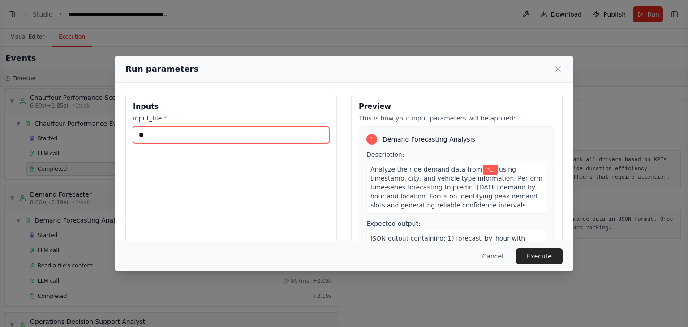
type input "*"
click at [264, 137] on input "input_file *" at bounding box center [231, 134] width 196 height 17
click at [248, 132] on input "input_file *" at bounding box center [231, 134] width 196 height 17
paste input "**********"
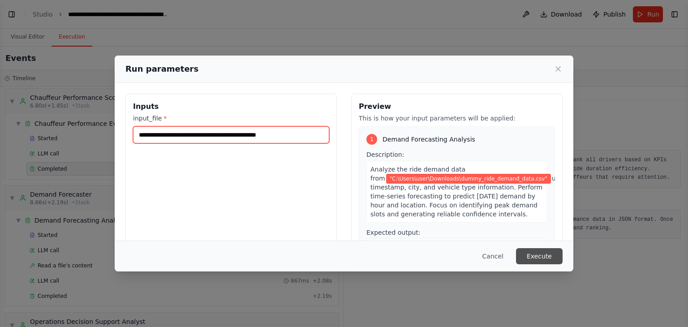
type input "**********"
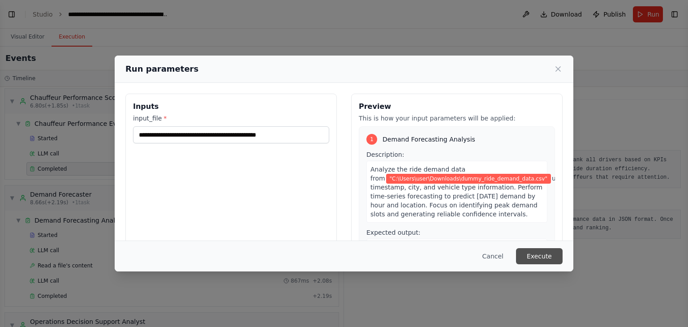
click at [534, 256] on button "Execute" at bounding box center [539, 256] width 47 height 16
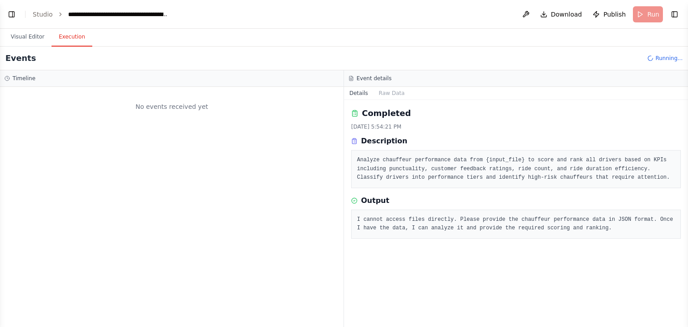
scroll to position [0, 0]
click at [30, 38] on button "Visual Editor" at bounding box center [28, 37] width 48 height 19
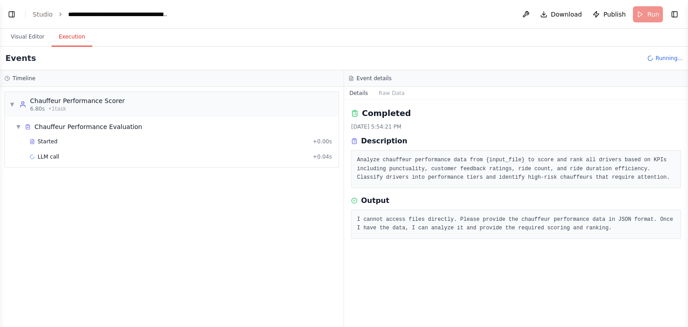
click at [71, 38] on button "Execution" at bounding box center [72, 37] width 41 height 19
click at [25, 38] on button "Visual Editor" at bounding box center [28, 37] width 48 height 19
click at [65, 43] on button "Execution" at bounding box center [72, 37] width 41 height 19
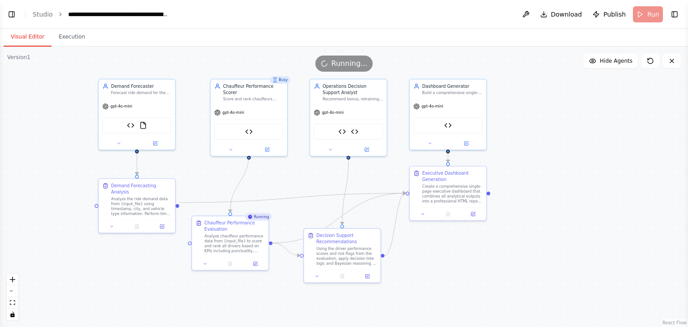
click at [25, 41] on button "Visual Editor" at bounding box center [28, 37] width 48 height 19
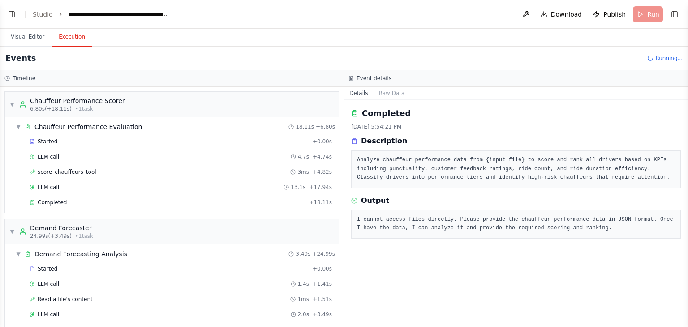
click at [66, 39] on button "Execution" at bounding box center [72, 37] width 41 height 19
click at [55, 196] on div "Completed + 18.11s" at bounding box center [180, 202] width 309 height 13
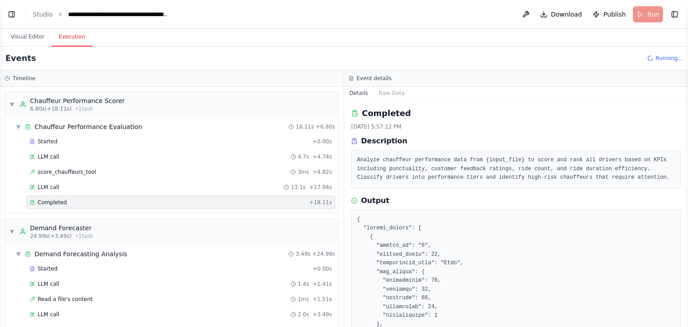
click at [688, 251] on button "Toggle Sidebar" at bounding box center [688, 163] width 7 height 327
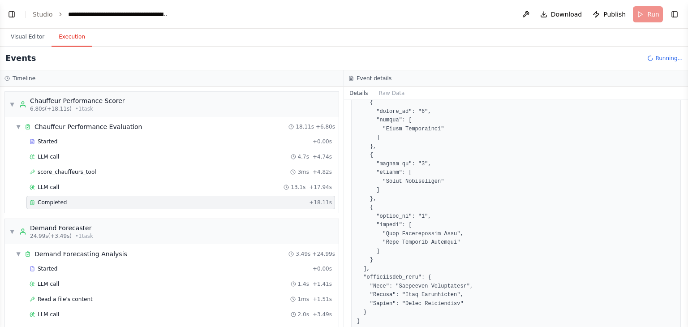
scroll to position [1105, 0]
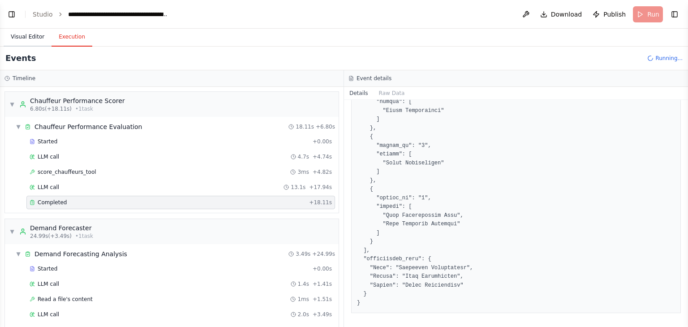
click at [36, 37] on button "Visual Editor" at bounding box center [28, 37] width 48 height 19
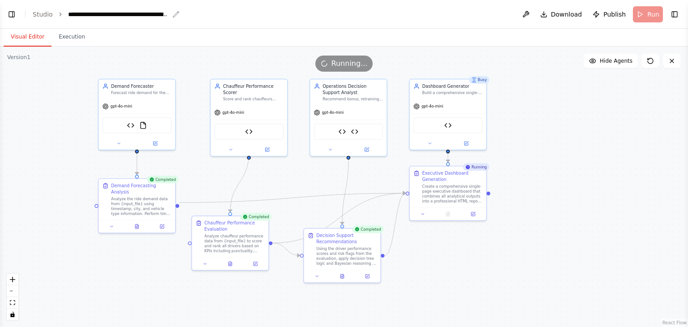
click at [165, 15] on div "**********" at bounding box center [118, 14] width 101 height 9
click at [71, 36] on button "Execution" at bounding box center [72, 37] width 41 height 19
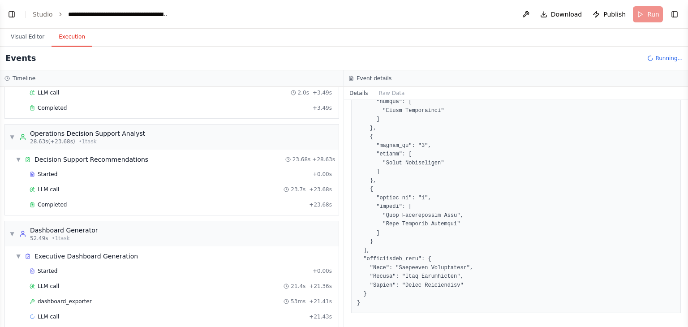
scroll to position [228, 0]
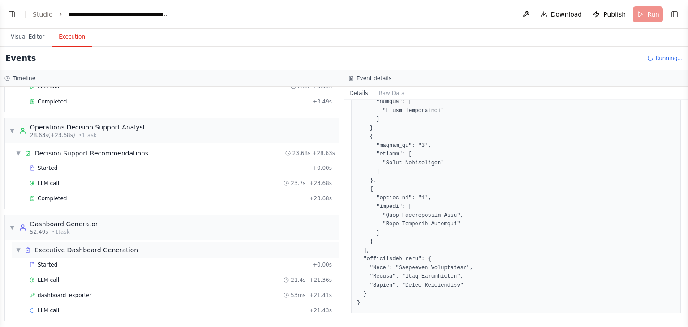
click at [20, 247] on span "▼" at bounding box center [18, 250] width 5 height 7
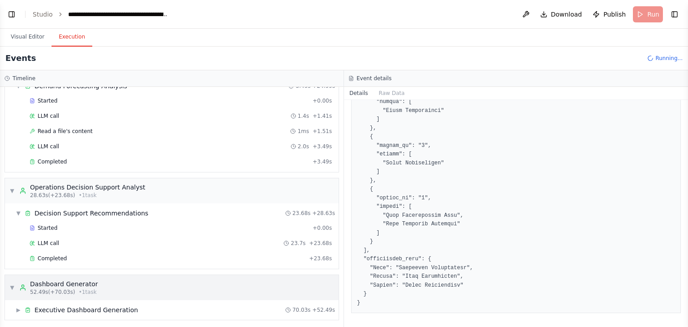
click at [12, 284] on span "▼" at bounding box center [11, 287] width 5 height 7
click at [19, 211] on span "▼" at bounding box center [18, 213] width 5 height 7
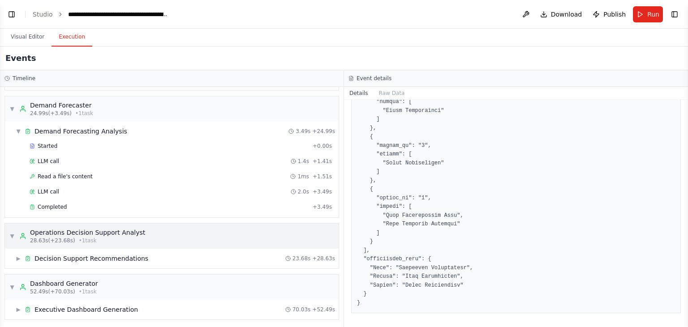
click at [13, 233] on span "▼" at bounding box center [11, 236] width 5 height 7
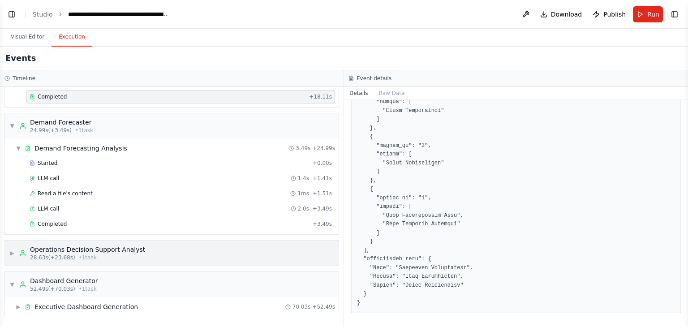
scroll to position [103, 0]
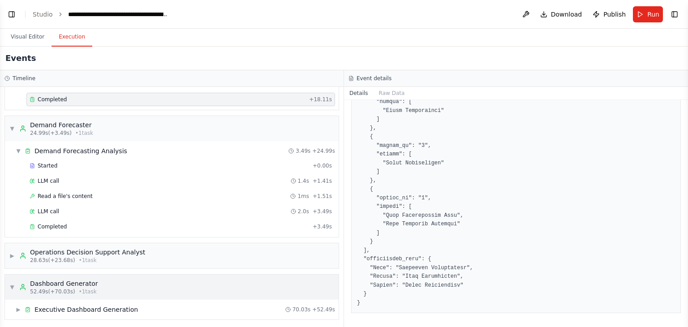
click at [11, 286] on span "▼" at bounding box center [11, 287] width 5 height 7
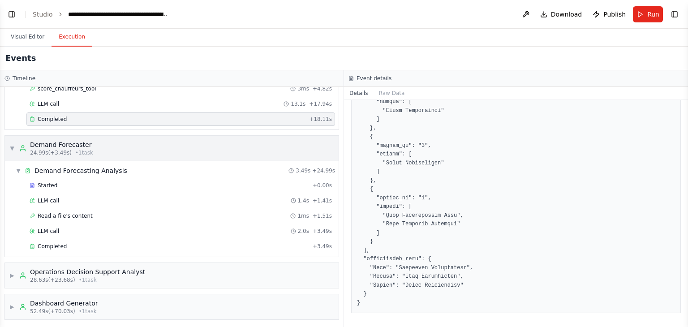
click at [13, 147] on span "▼" at bounding box center [11, 148] width 5 height 7
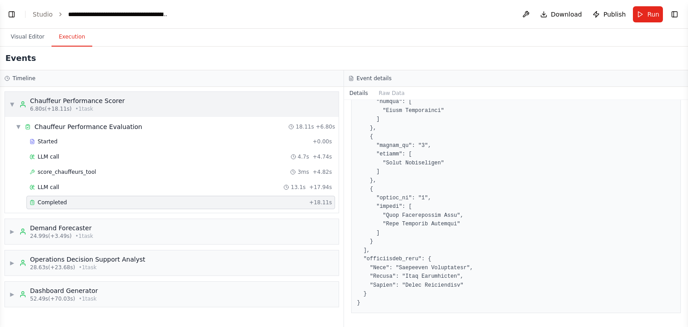
click at [13, 103] on span "▼" at bounding box center [11, 104] width 5 height 7
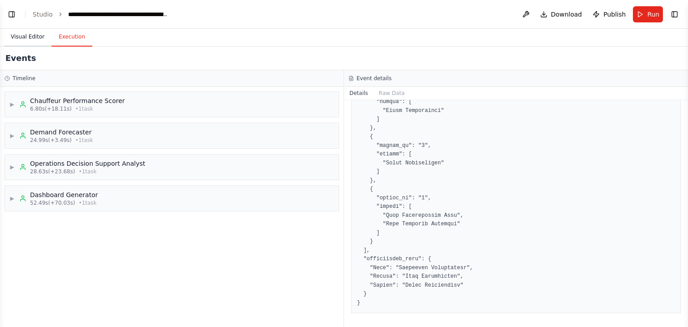
click at [29, 36] on button "Visual Editor" at bounding box center [28, 37] width 48 height 19
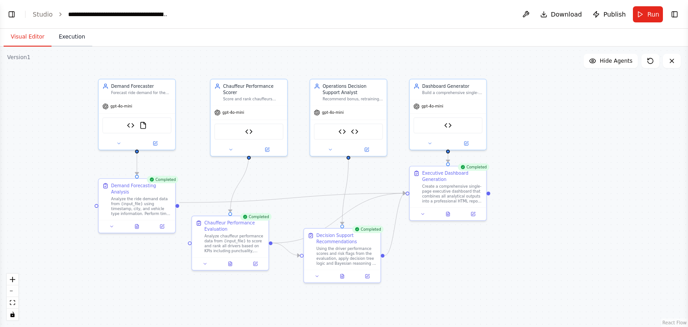
click at [68, 39] on button "Execution" at bounding box center [72, 37] width 41 height 19
click at [23, 42] on button "Visual Editor" at bounding box center [28, 37] width 48 height 19
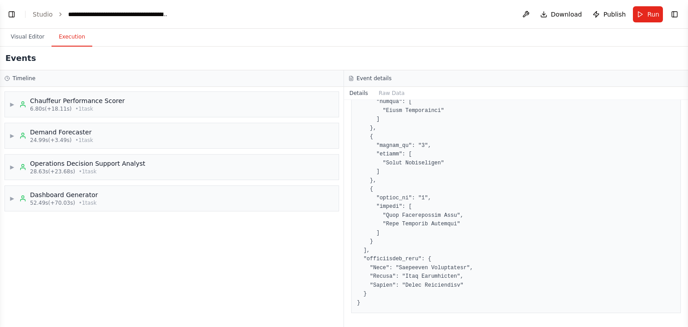
click at [73, 39] on button "Execution" at bounding box center [72, 37] width 41 height 19
click at [25, 38] on button "Visual Editor" at bounding box center [28, 37] width 48 height 19
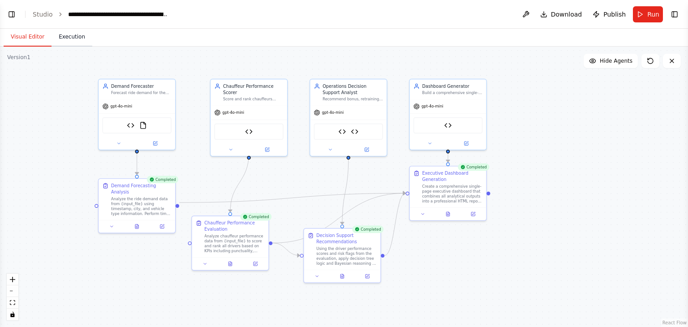
click at [67, 35] on button "Execution" at bounding box center [72, 37] width 41 height 19
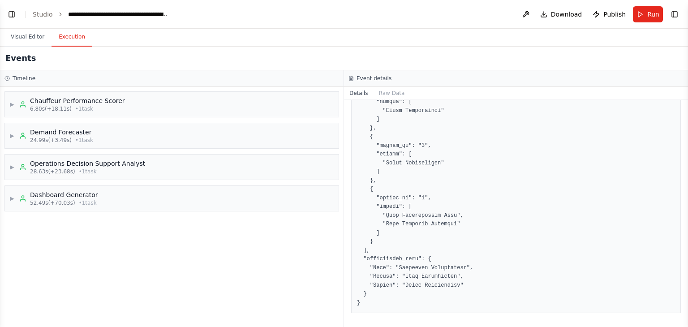
click at [688, 119] on button "Toggle Sidebar" at bounding box center [688, 163] width 7 height 327
click at [28, 40] on button "Visual Editor" at bounding box center [28, 37] width 48 height 19
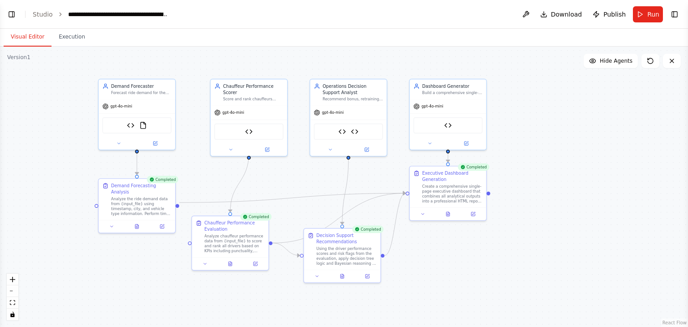
click at [61, 58] on div ".deletable-edge-delete-btn { width: 20px; height: 20px; border: 0px solid #ffff…" at bounding box center [344, 187] width 688 height 281
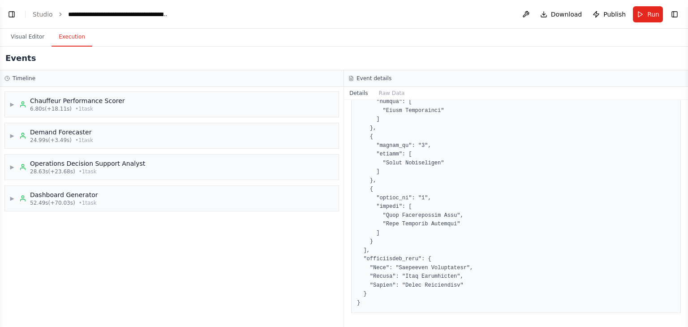
click at [66, 35] on button "Execution" at bounding box center [72, 37] width 41 height 19
click at [14, 108] on span "▶" at bounding box center [11, 104] width 5 height 7
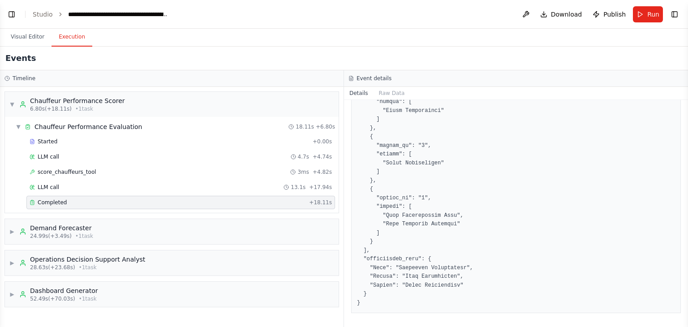
click at [52, 196] on div "Completed + 18.11s" at bounding box center [180, 202] width 309 height 13
click at [52, 201] on span "Completed" at bounding box center [52, 202] width 29 height 7
click at [685, 131] on button "Toggle Sidebar" at bounding box center [688, 163] width 7 height 327
click at [685, 109] on button "Toggle Sidebar" at bounding box center [688, 163] width 7 height 327
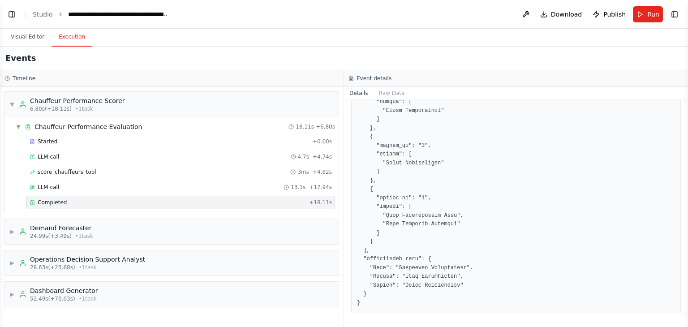
click at [685, 105] on button "Toggle Sidebar" at bounding box center [688, 163] width 7 height 327
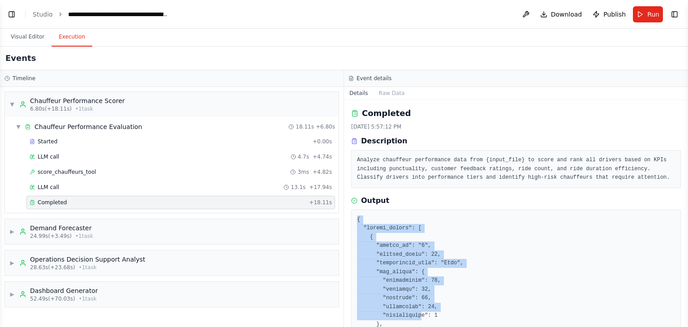
drag, startPoint x: 355, startPoint y: 221, endPoint x: 411, endPoint y: 309, distance: 104.2
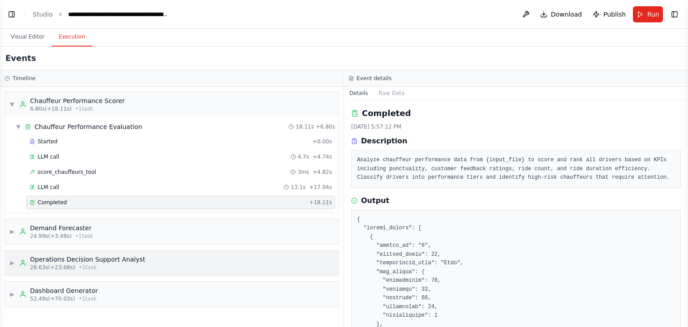
click at [13, 262] on span "▶" at bounding box center [11, 263] width 5 height 7
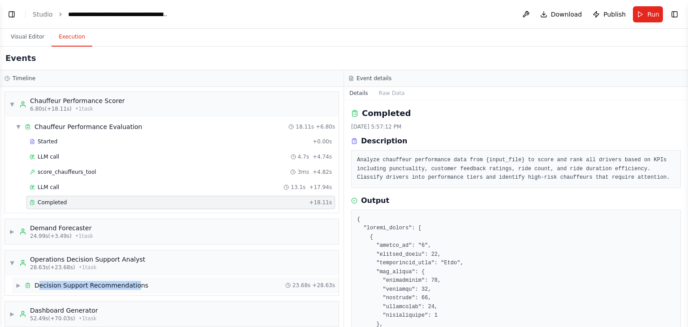
drag, startPoint x: 132, startPoint y: 287, endPoint x: 39, endPoint y: 286, distance: 92.3
click at [39, 286] on div "Decision Support Recommendations" at bounding box center [92, 285] width 114 height 9
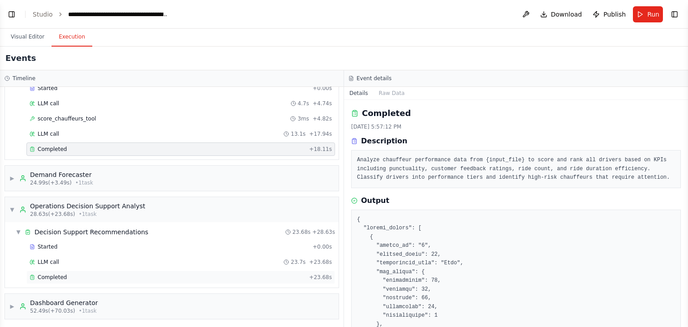
click at [61, 274] on span "Completed" at bounding box center [52, 277] width 29 height 7
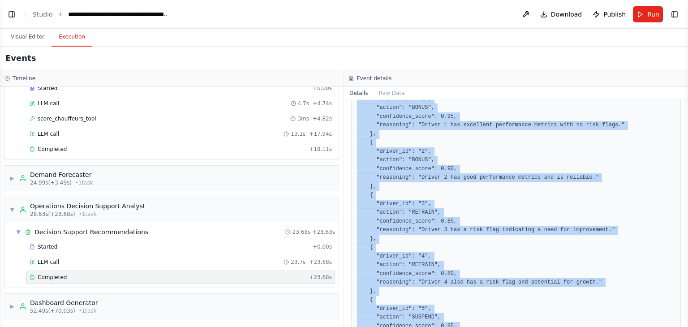
scroll to position [213, 0]
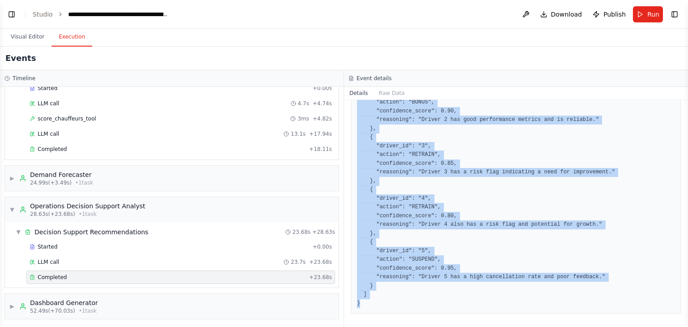
drag, startPoint x: 357, startPoint y: 228, endPoint x: 414, endPoint y: 311, distance: 100.5
click at [414, 311] on div "{ "action_recommendations": [ { "driver_id": "1", "action": "BONUS", "confidenc…" at bounding box center [516, 159] width 330 height 309
copy pre "{ "action_recommendations": [ { "driver_id": "1", "action": "BONUS", "confidenc…"
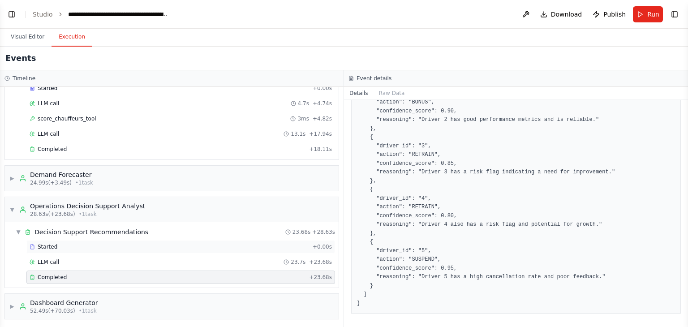
click at [176, 240] on div "Started + 0.00s" at bounding box center [180, 246] width 309 height 13
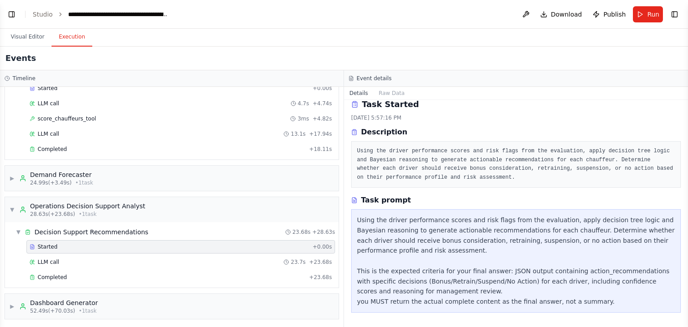
scroll to position [8, 0]
click at [9, 206] on span "▼" at bounding box center [11, 209] width 5 height 7
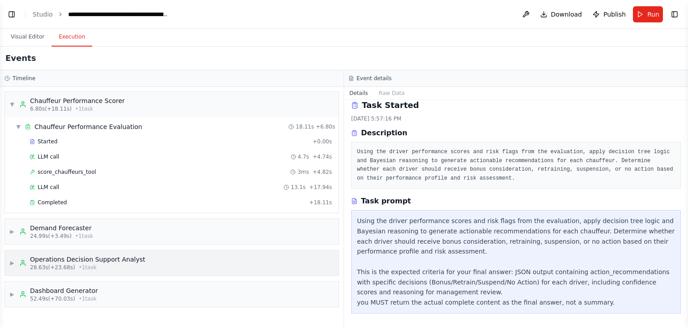
scroll to position [0, 0]
click at [13, 102] on span "▼" at bounding box center [11, 104] width 5 height 7
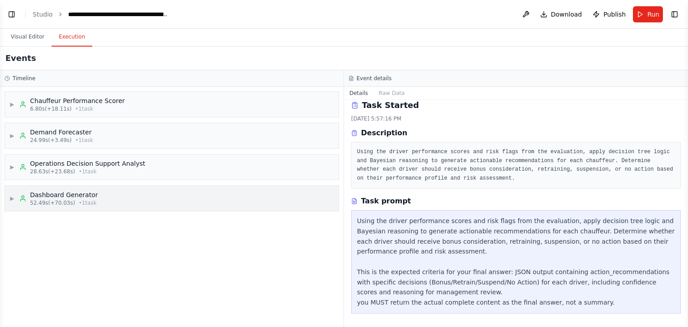
click at [12, 198] on span "▶" at bounding box center [11, 198] width 5 height 7
click at [38, 221] on div "Executive Dashboard Generation" at bounding box center [87, 220] width 104 height 9
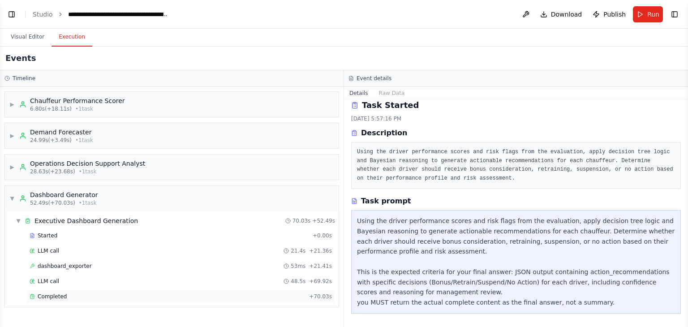
click at [55, 296] on span "Completed" at bounding box center [52, 296] width 29 height 7
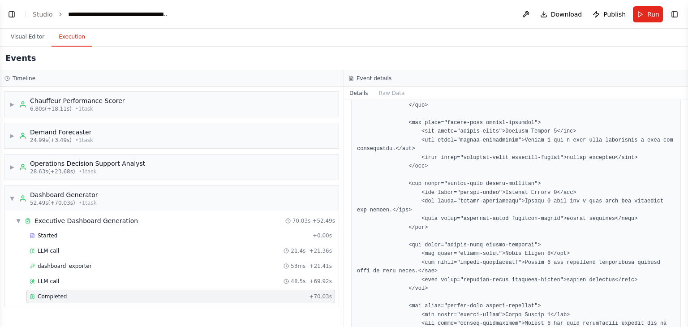
scroll to position [3290, 0]
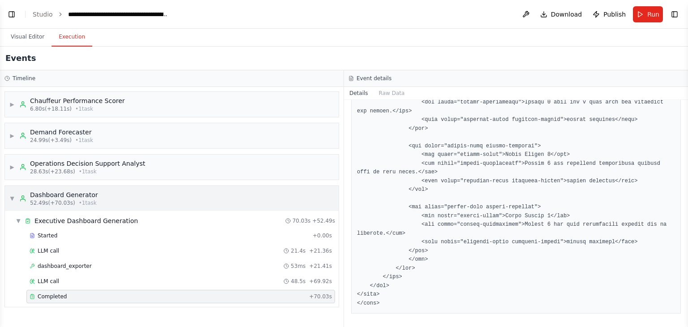
click at [11, 198] on span "▼" at bounding box center [11, 198] width 5 height 7
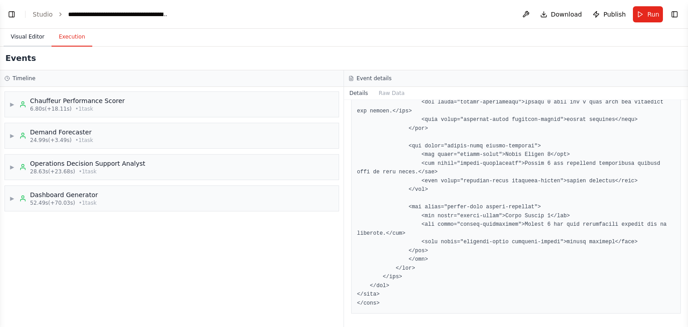
click at [18, 39] on button "Visual Editor" at bounding box center [28, 37] width 48 height 19
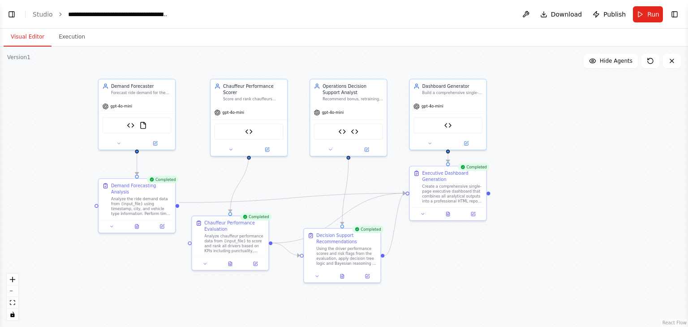
click at [565, 145] on div ".deletable-edge-delete-btn { width: 20px; height: 20px; border: 0px solid #ffff…" at bounding box center [344, 187] width 688 height 281
click at [73, 37] on button "Execution" at bounding box center [72, 37] width 41 height 19
click at [29, 36] on button "Visual Editor" at bounding box center [28, 37] width 48 height 19
